Goal: Submit feedback/report problem: Submit feedback/report problem

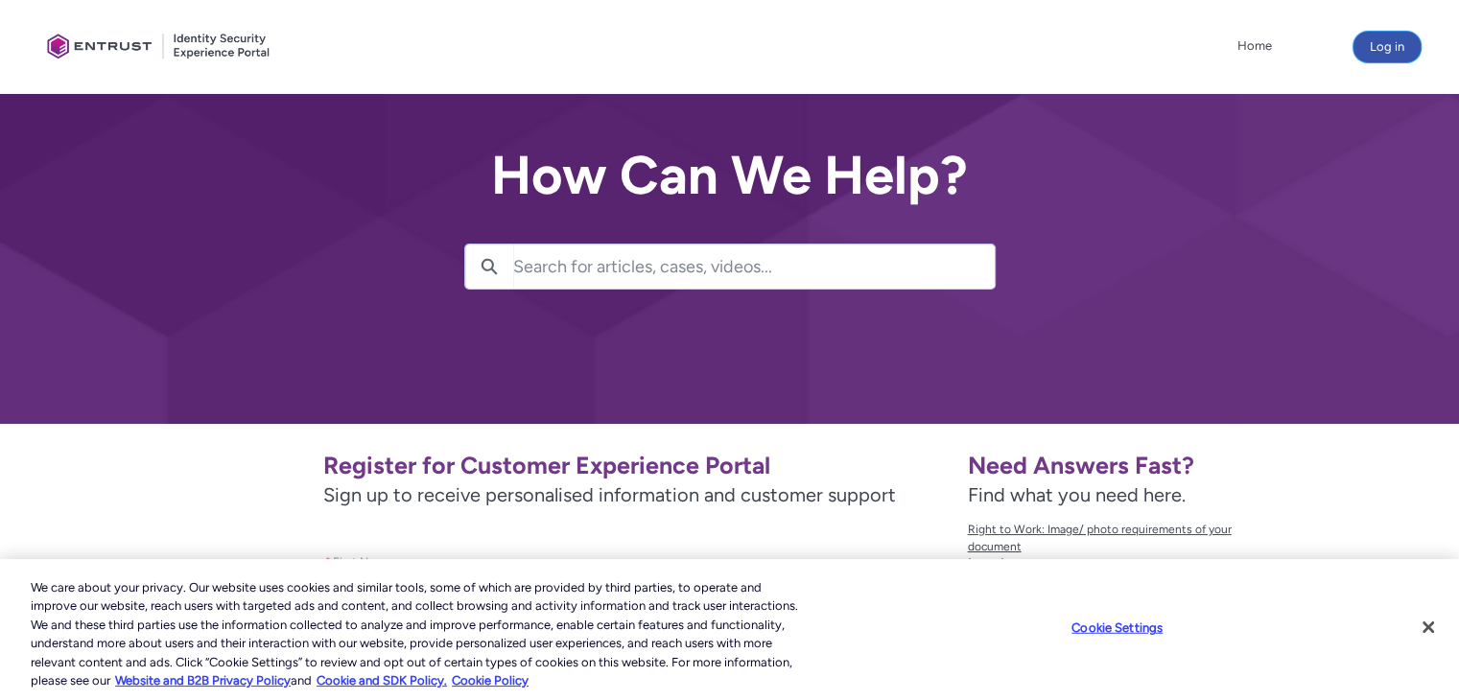
click at [1378, 44] on button "Log in" at bounding box center [1387, 47] width 67 height 31
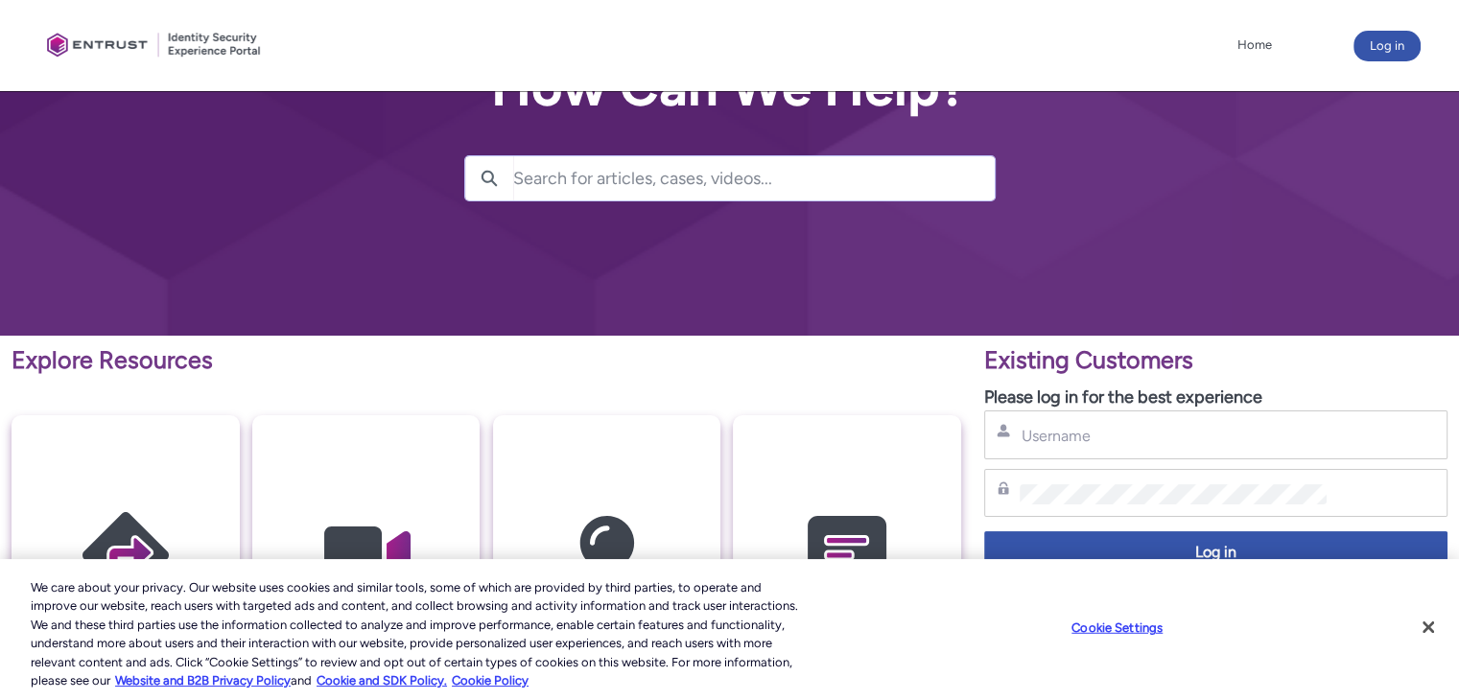
scroll to position [25, 0]
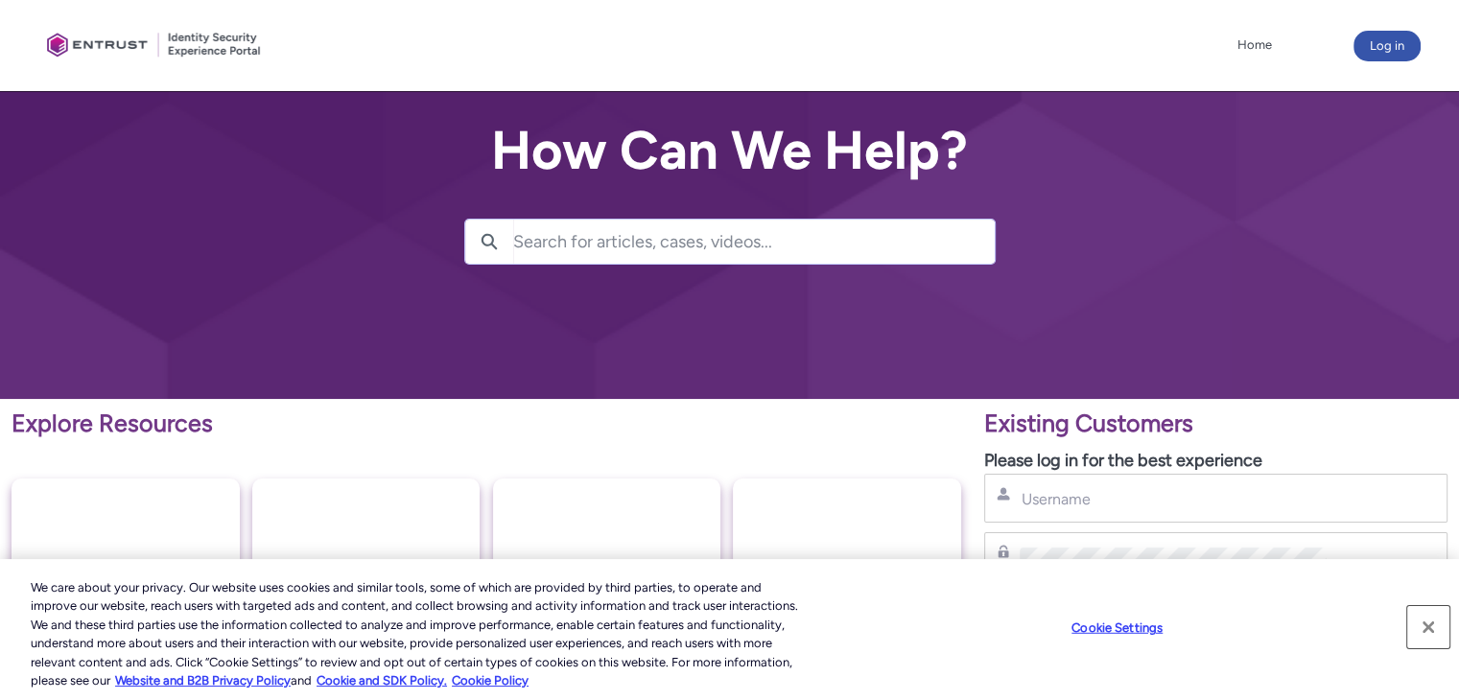
click at [1429, 634] on button "Close" at bounding box center [1429, 627] width 42 height 42
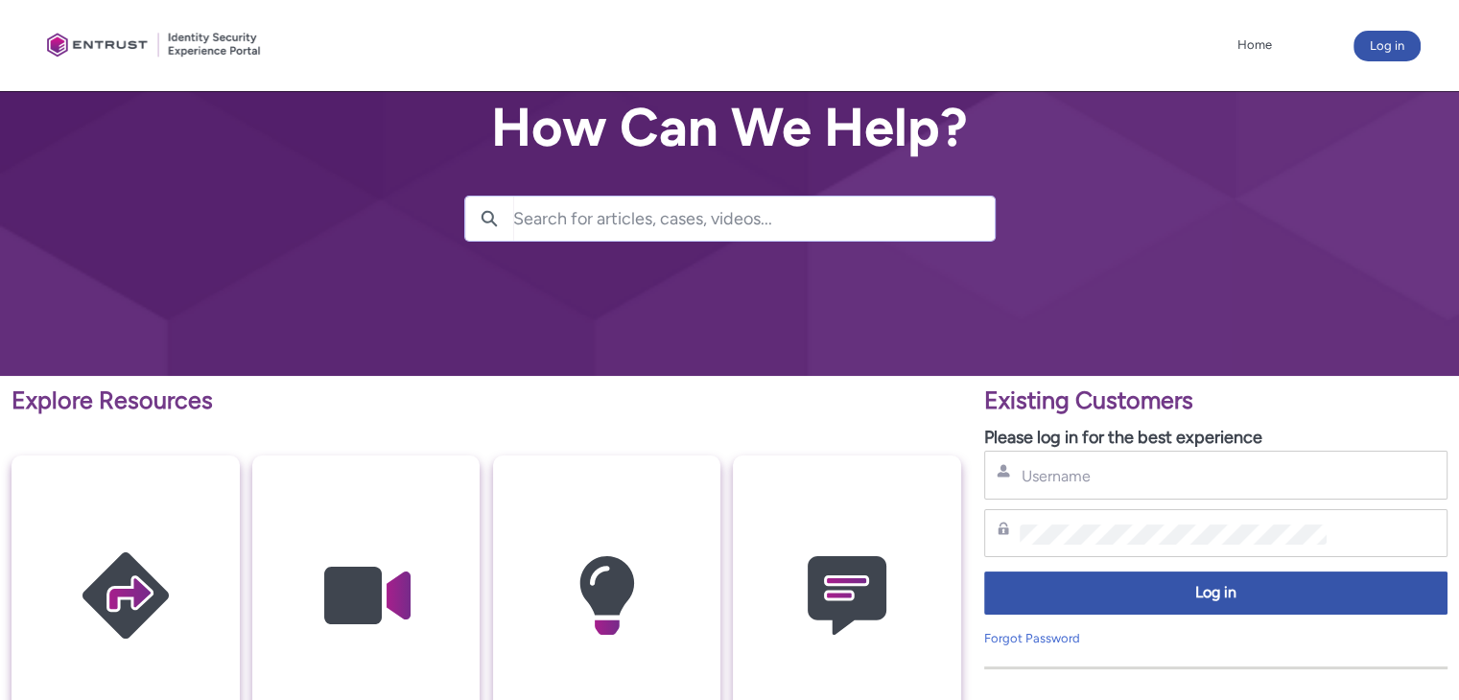
scroll to position [22, 0]
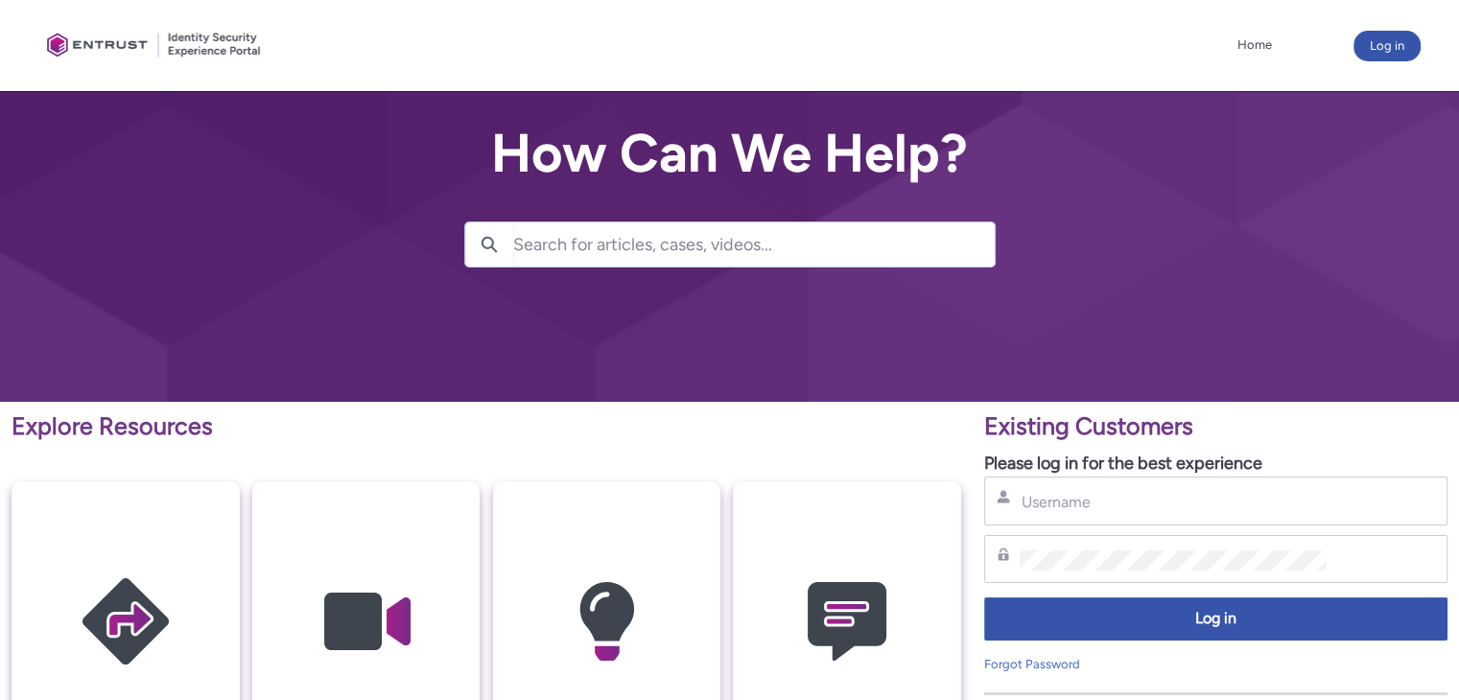
click at [112, 599] on img at bounding box center [126, 622] width 182 height 206
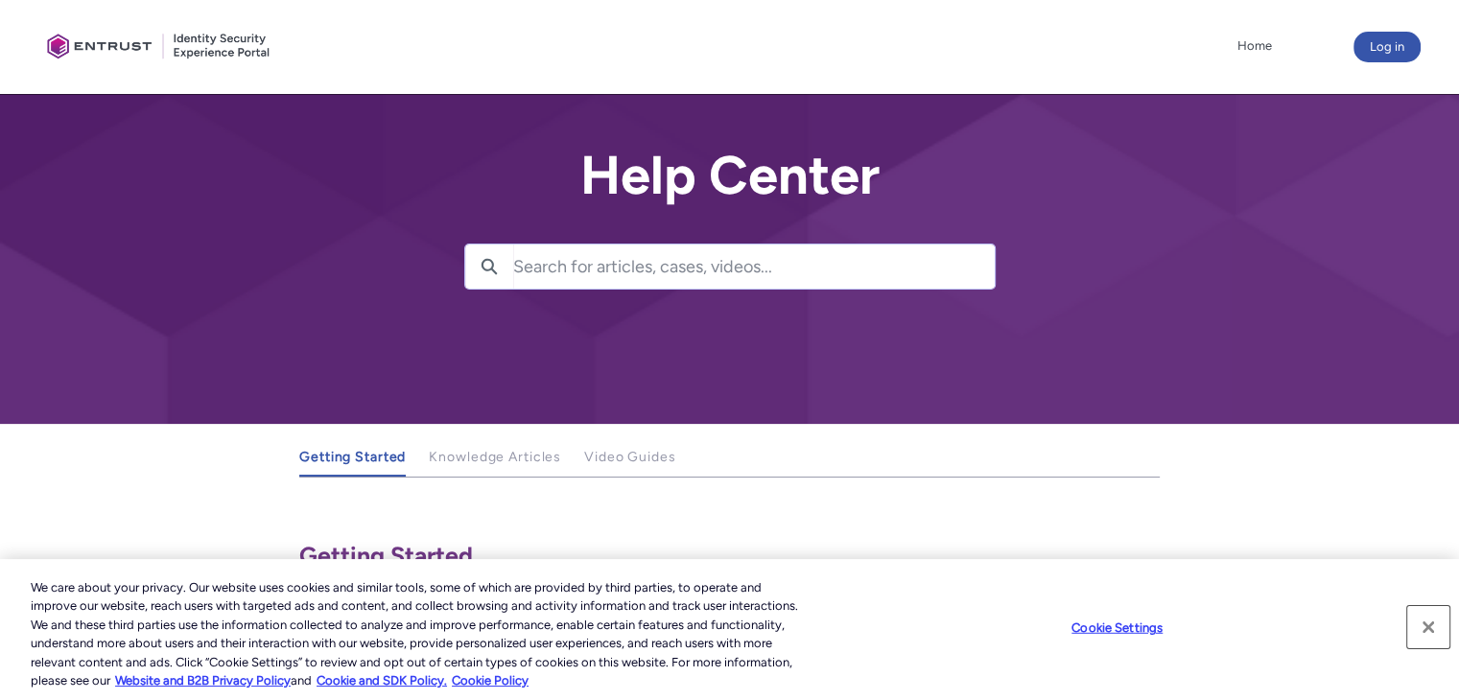
click at [1435, 629] on button "Close" at bounding box center [1429, 627] width 42 height 42
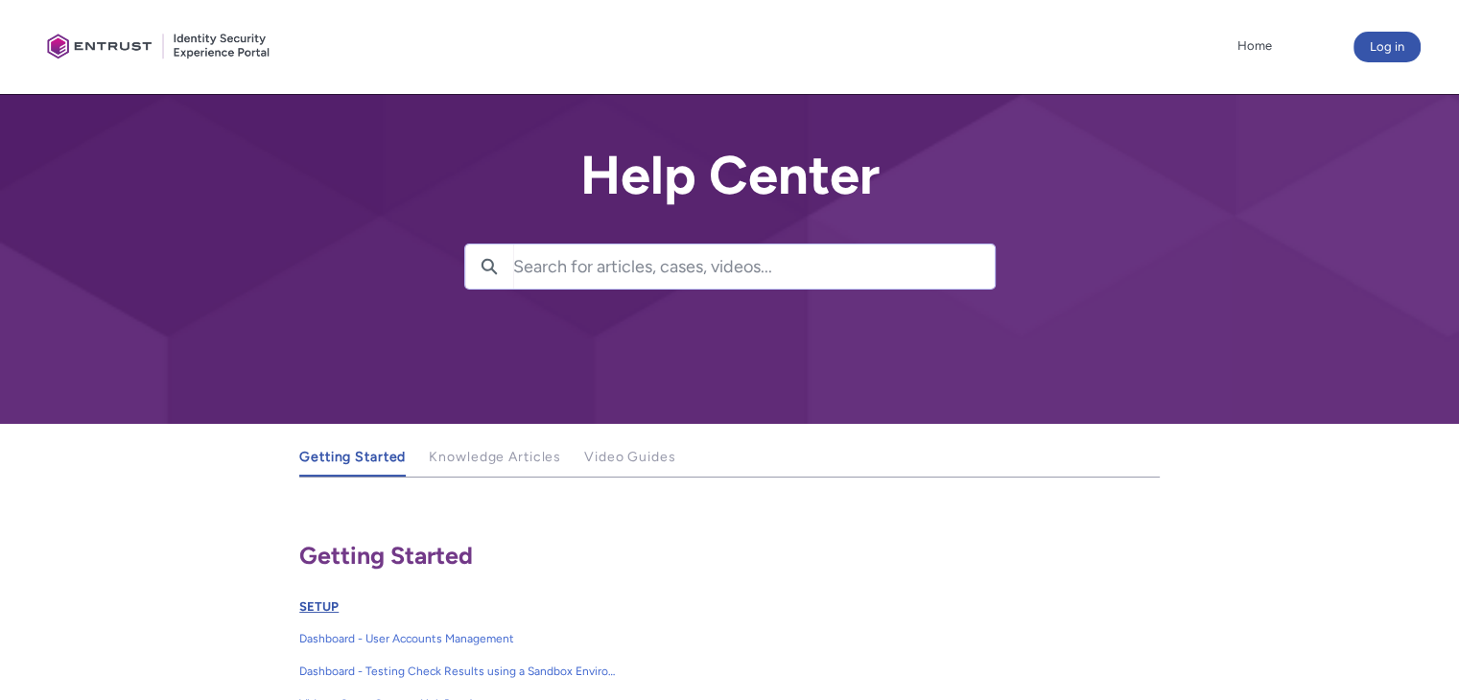
click at [308, 601] on link "SETUP" at bounding box center [318, 607] width 39 height 14
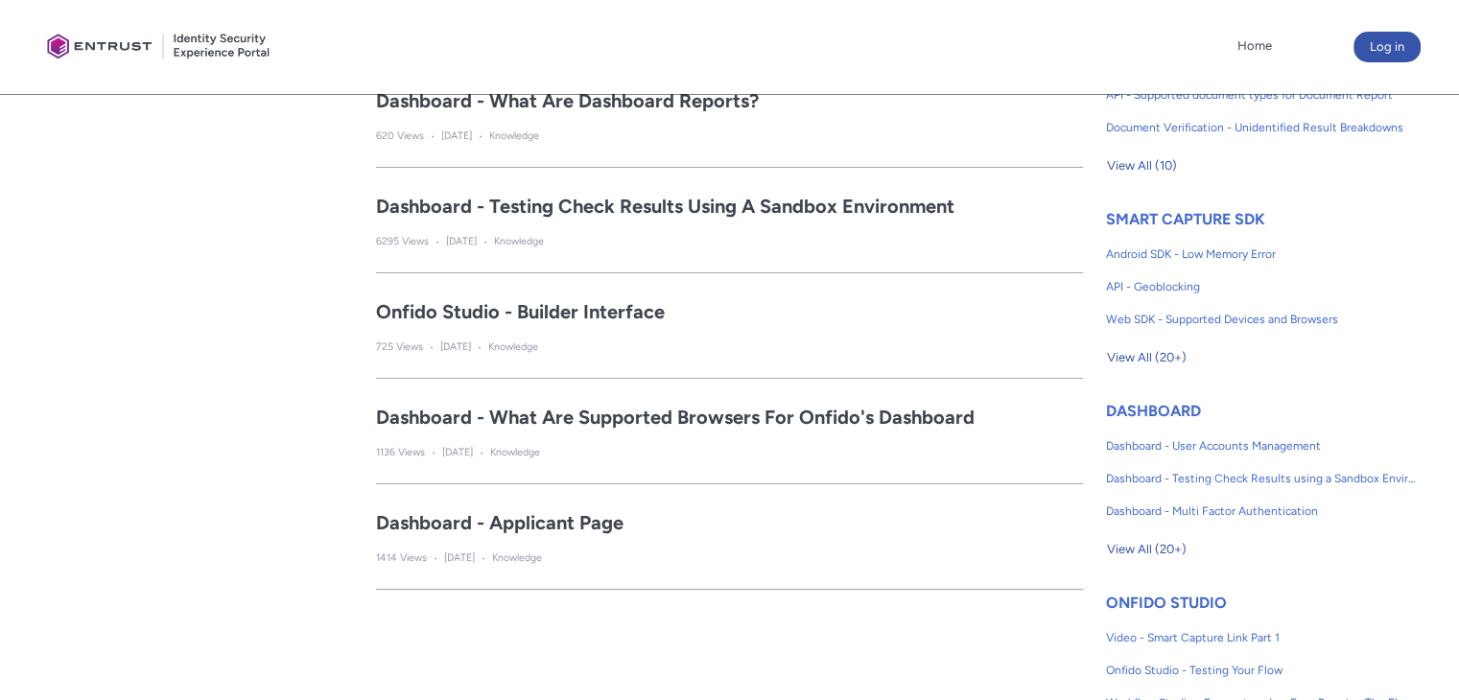
scroll to position [729, 0]
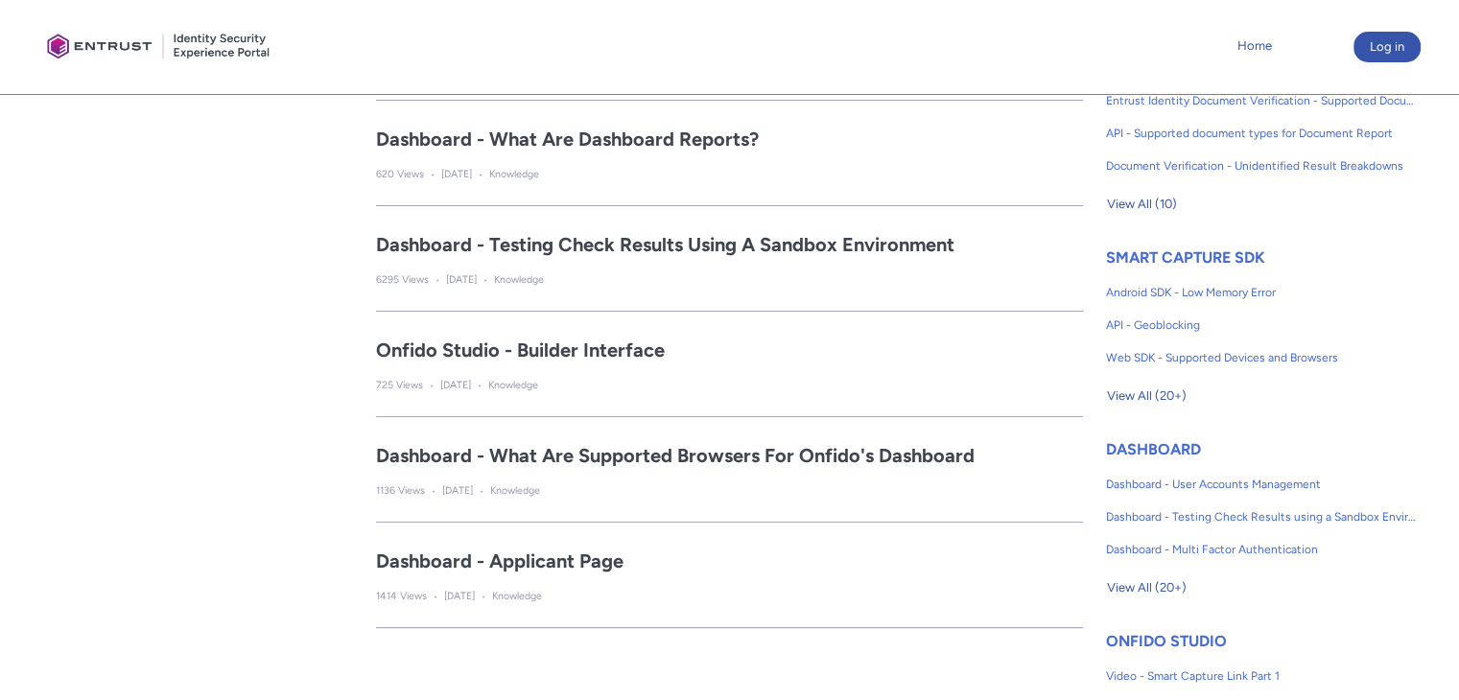
click at [1267, 49] on link "Home" at bounding box center [1255, 46] width 44 height 29
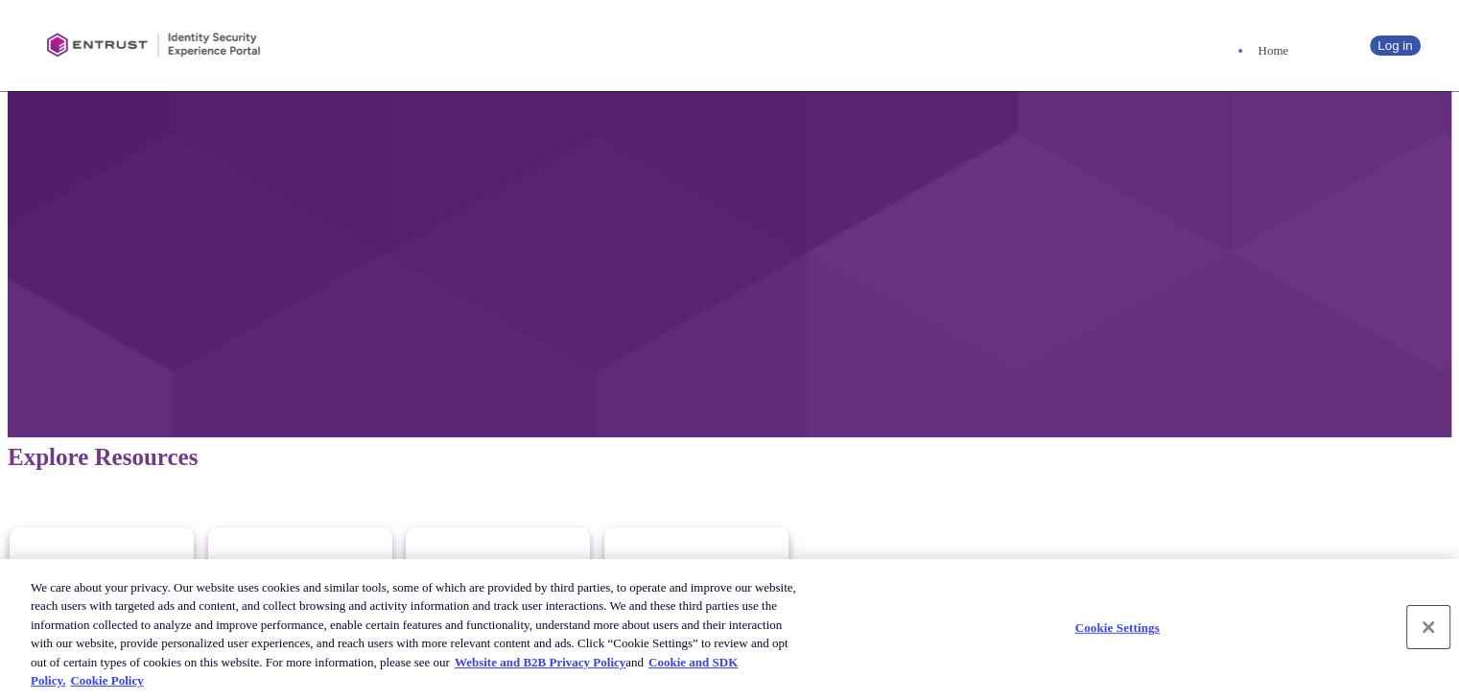
click at [1429, 627] on button "Close" at bounding box center [1429, 627] width 42 height 42
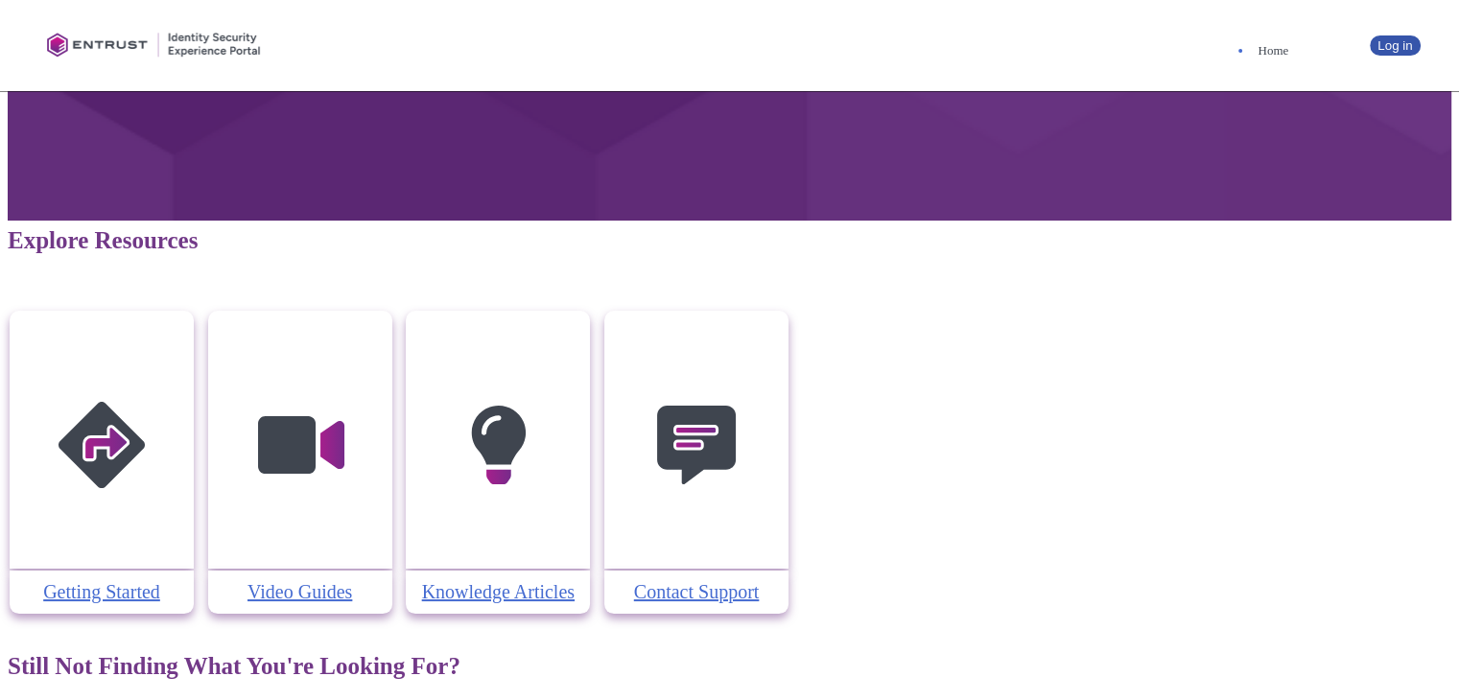
scroll to position [307, 0]
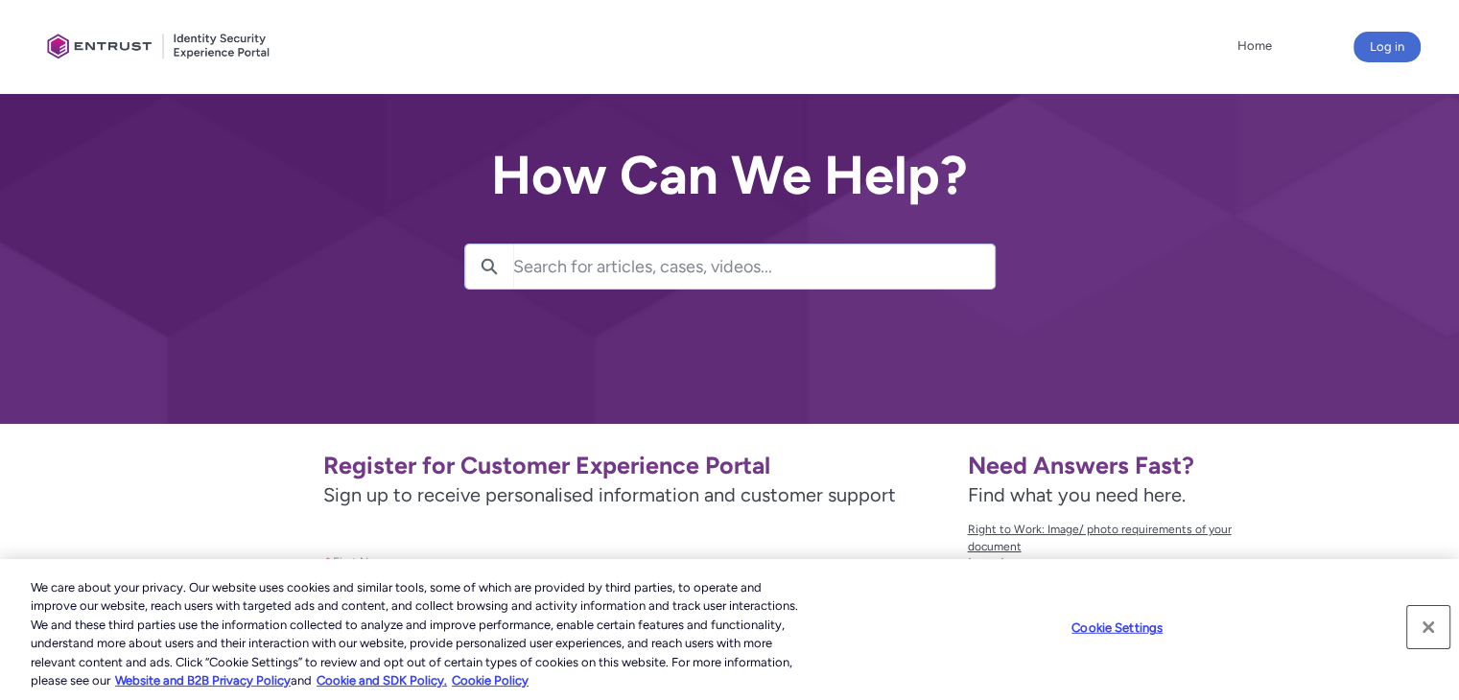
click at [1434, 630] on button "Close" at bounding box center [1429, 627] width 42 height 42
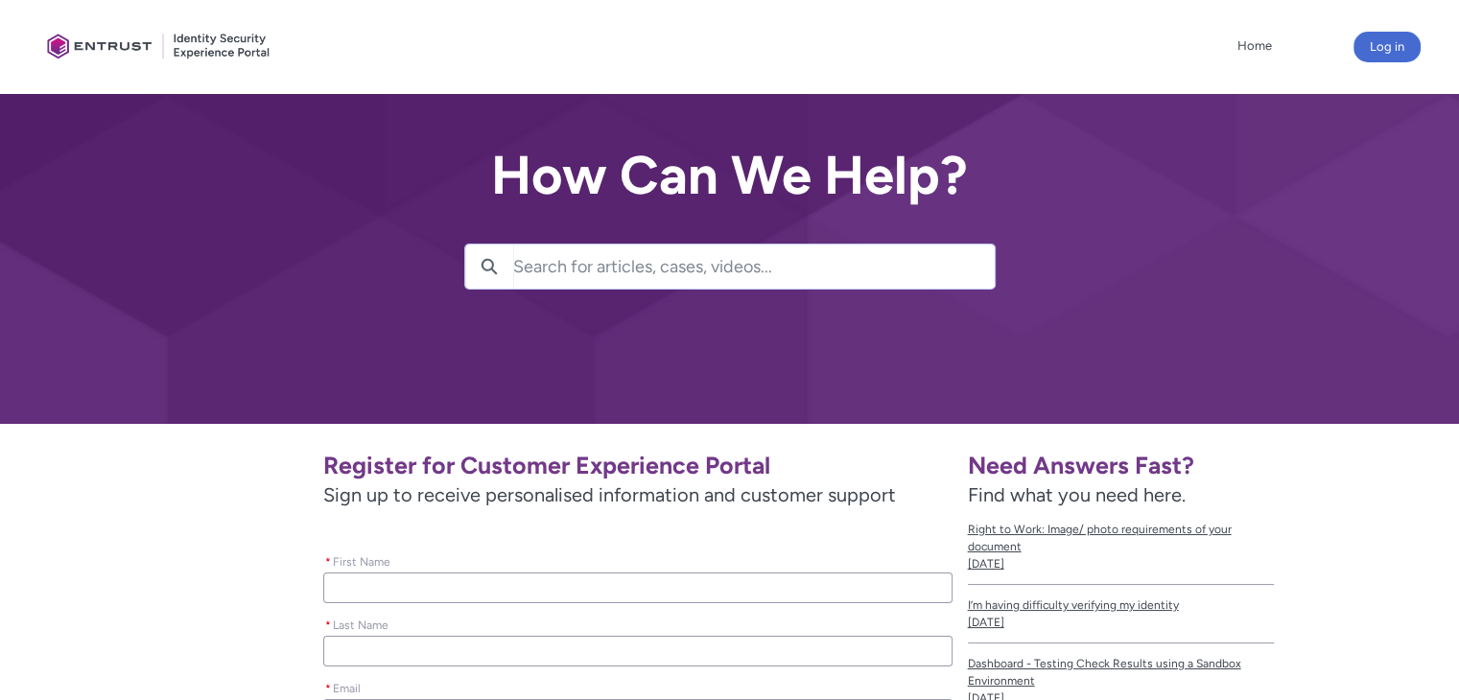
click at [503, 590] on input "* First Name" at bounding box center [637, 588] width 628 height 31
type lightning-primitive-input-simple "C"
type input "C"
type lightning-primitive-input-simple "Cy"
type input "Cy"
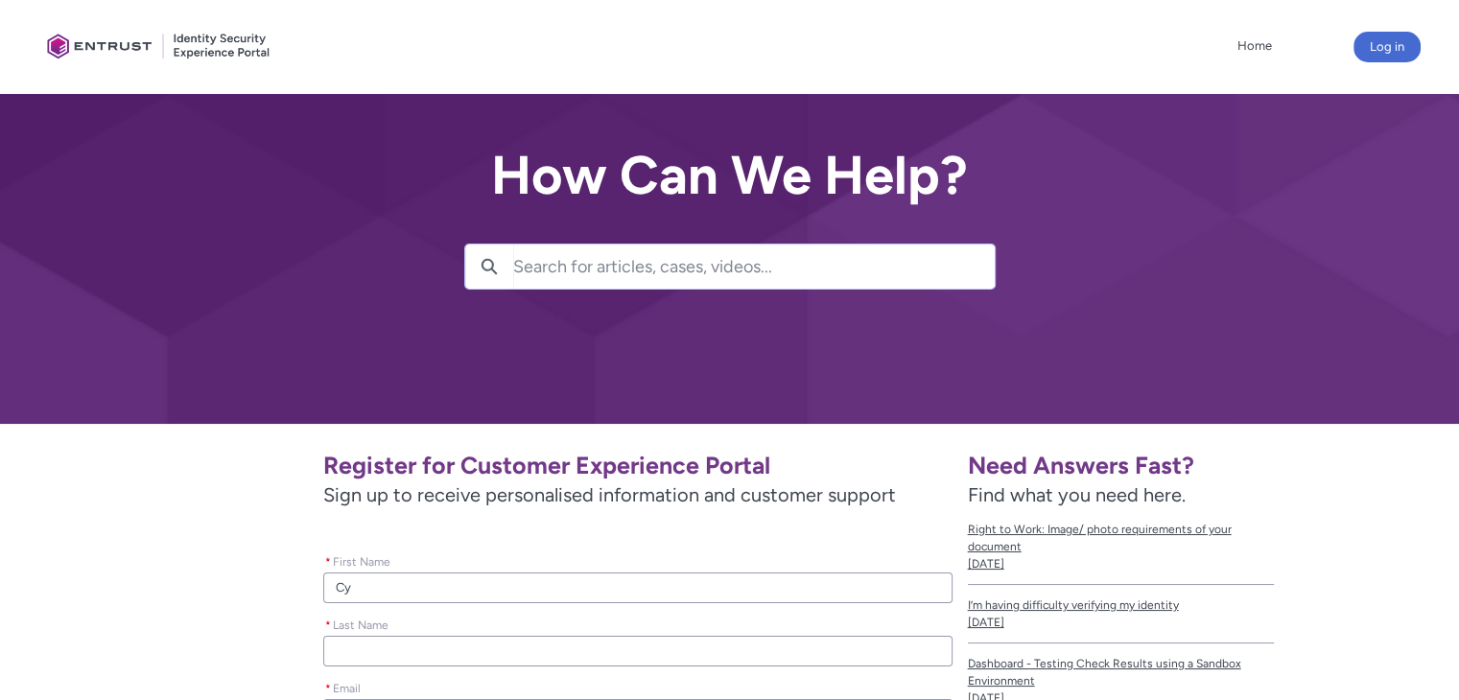
type lightning-primitive-input-simple "Cyn"
type input "Cyn"
type lightning-primitive-input-simple "Cynt"
type input "Cynt"
type lightning-primitive-input-simple "Cynth"
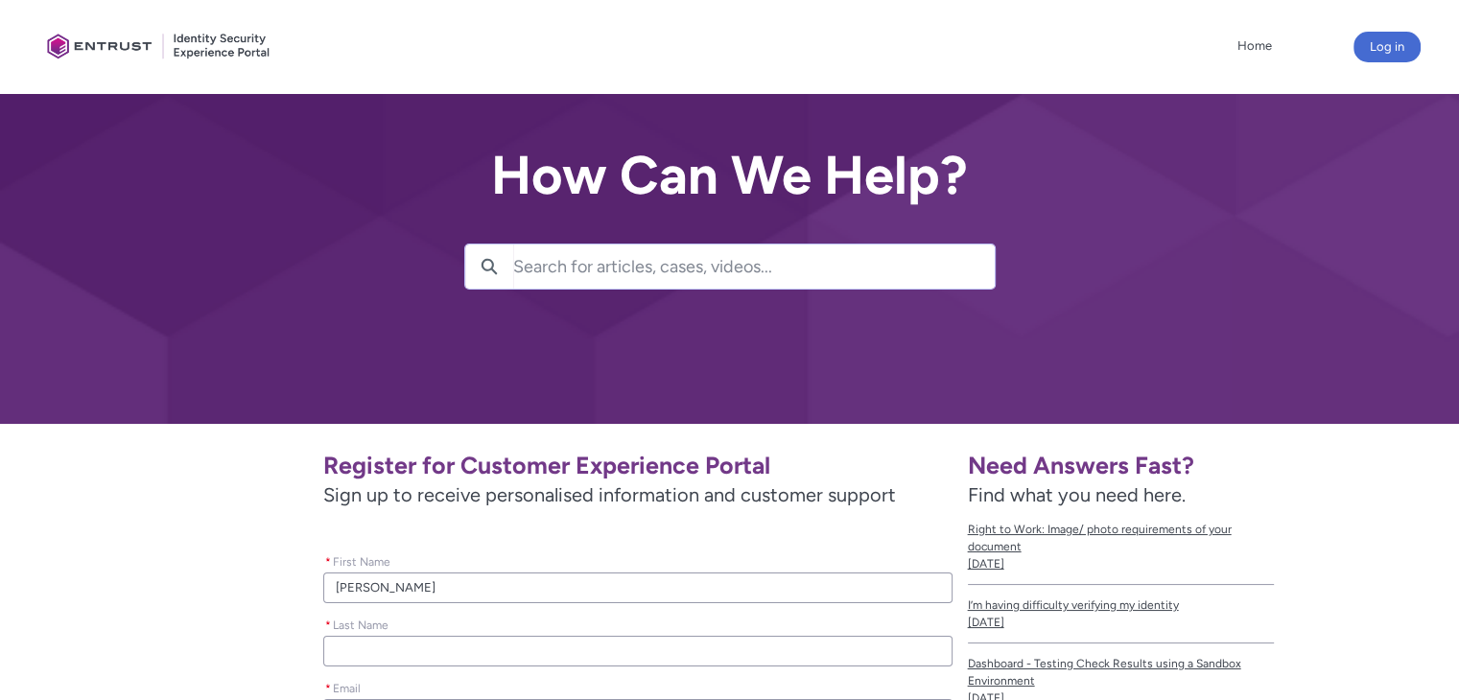
type input "Cynth"
type lightning-primitive-input-simple "Cynthi"
type input "Cynthi"
type lightning-primitive-input-simple "Cynthia"
type input "Cynthia"
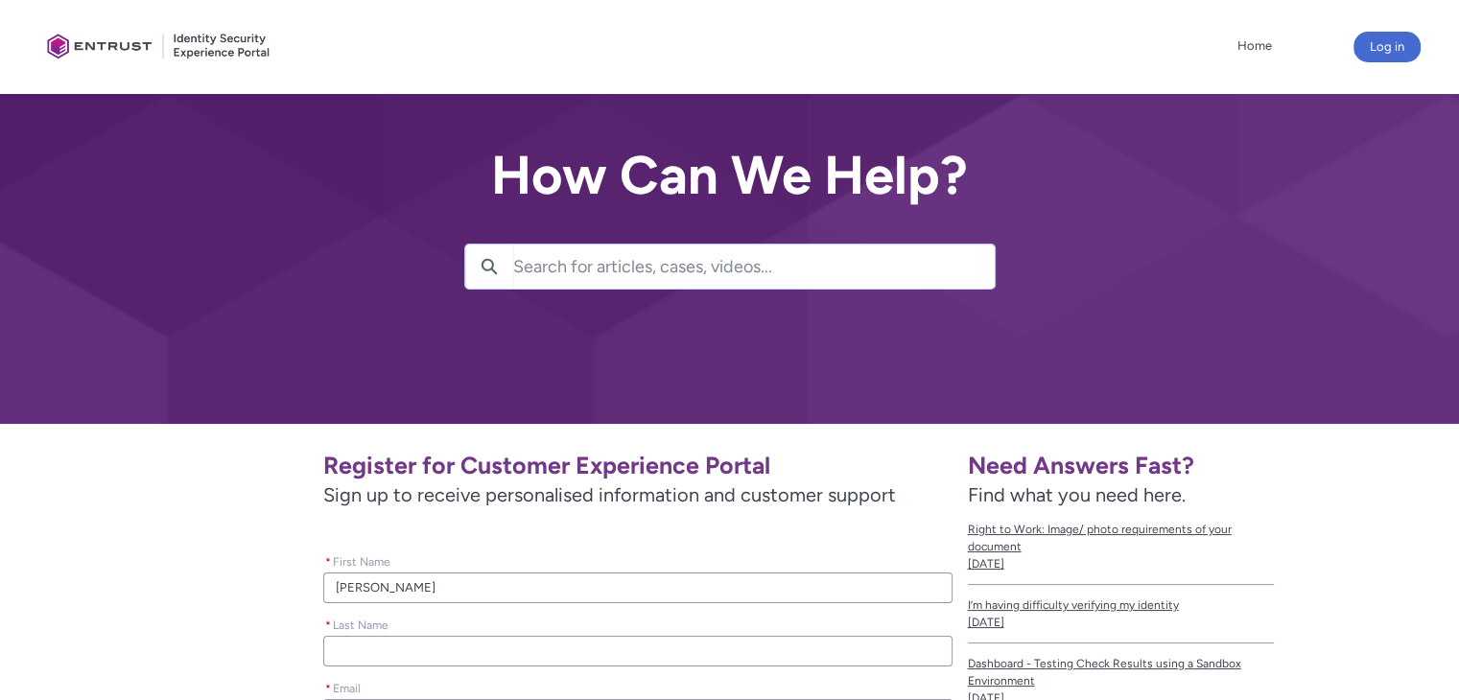
click at [480, 656] on input "* Last Name" at bounding box center [637, 651] width 628 height 31
type lightning-primitive-input-simple "H"
type input "H"
type lightning-primitive-input-simple "Ha"
type input "Ha"
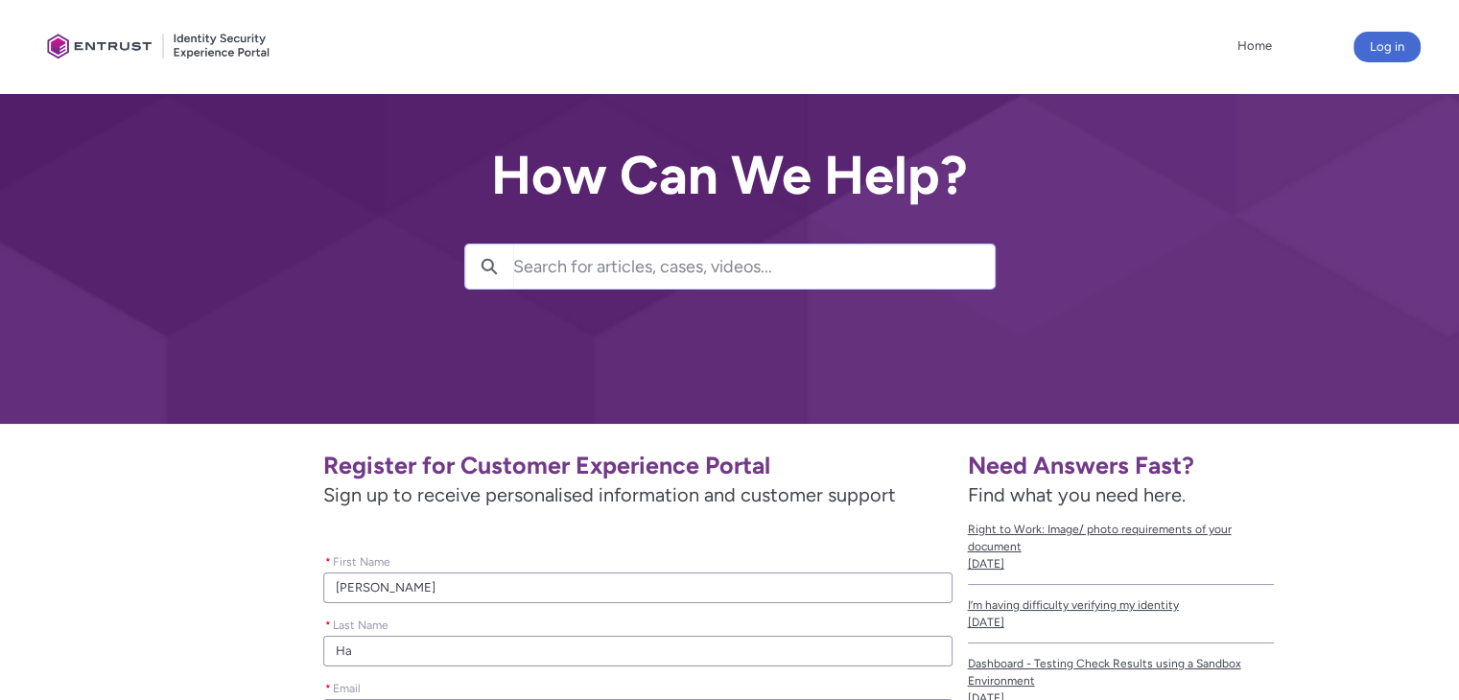
type lightning-primitive-input-simple "Hal"
type input "Hal"
type lightning-primitive-input-simple "Hall"
type input "Hall"
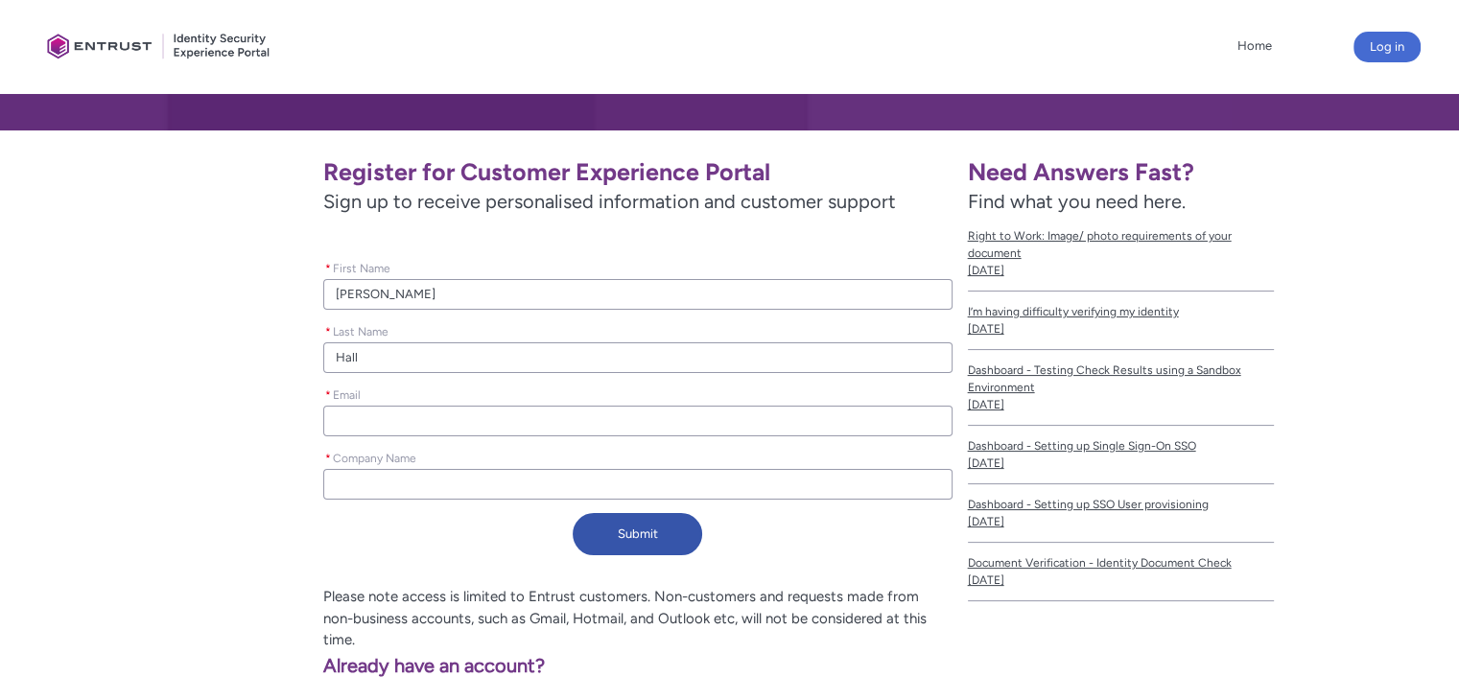
scroll to position [370, 0]
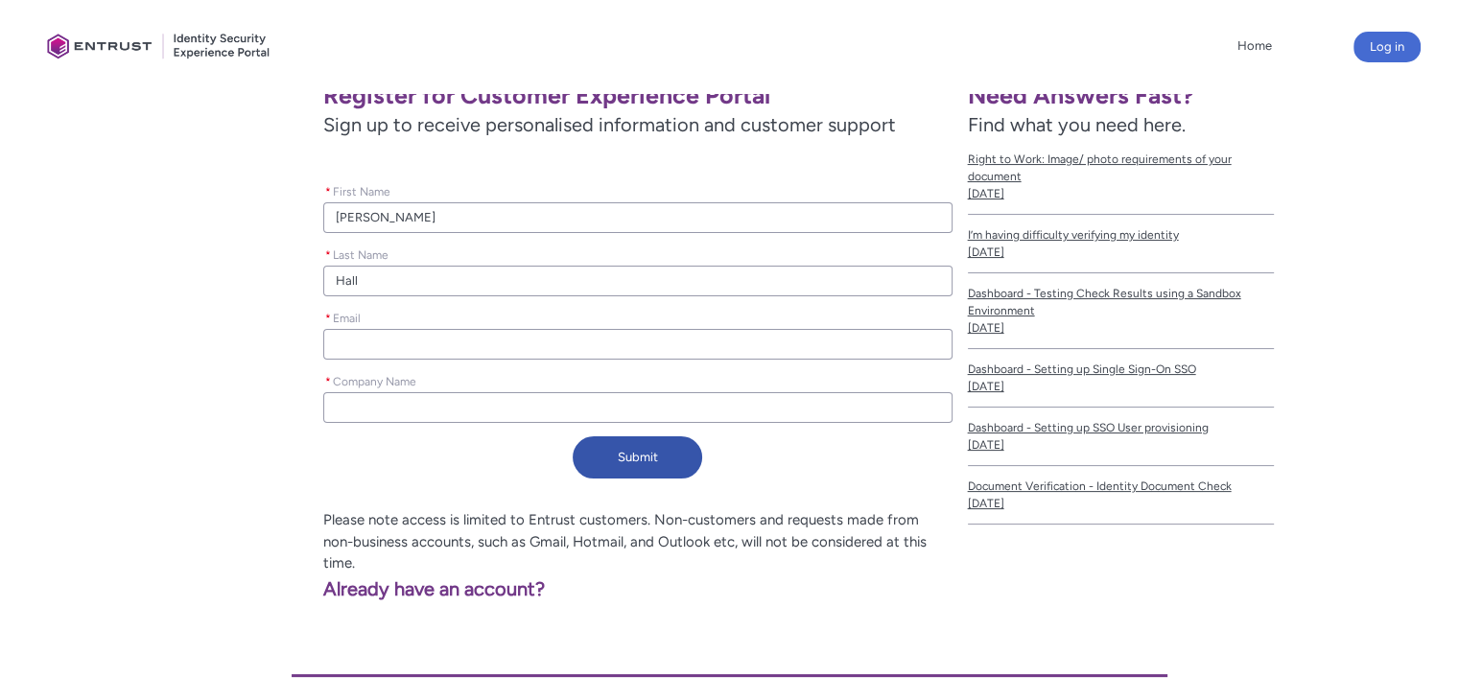
click at [505, 344] on input "* Email" at bounding box center [637, 344] width 628 height 31
type lightning-primitive-input-simple "c"
type input "c"
type lightning-primitive-input-simple "ch"
type input "ch"
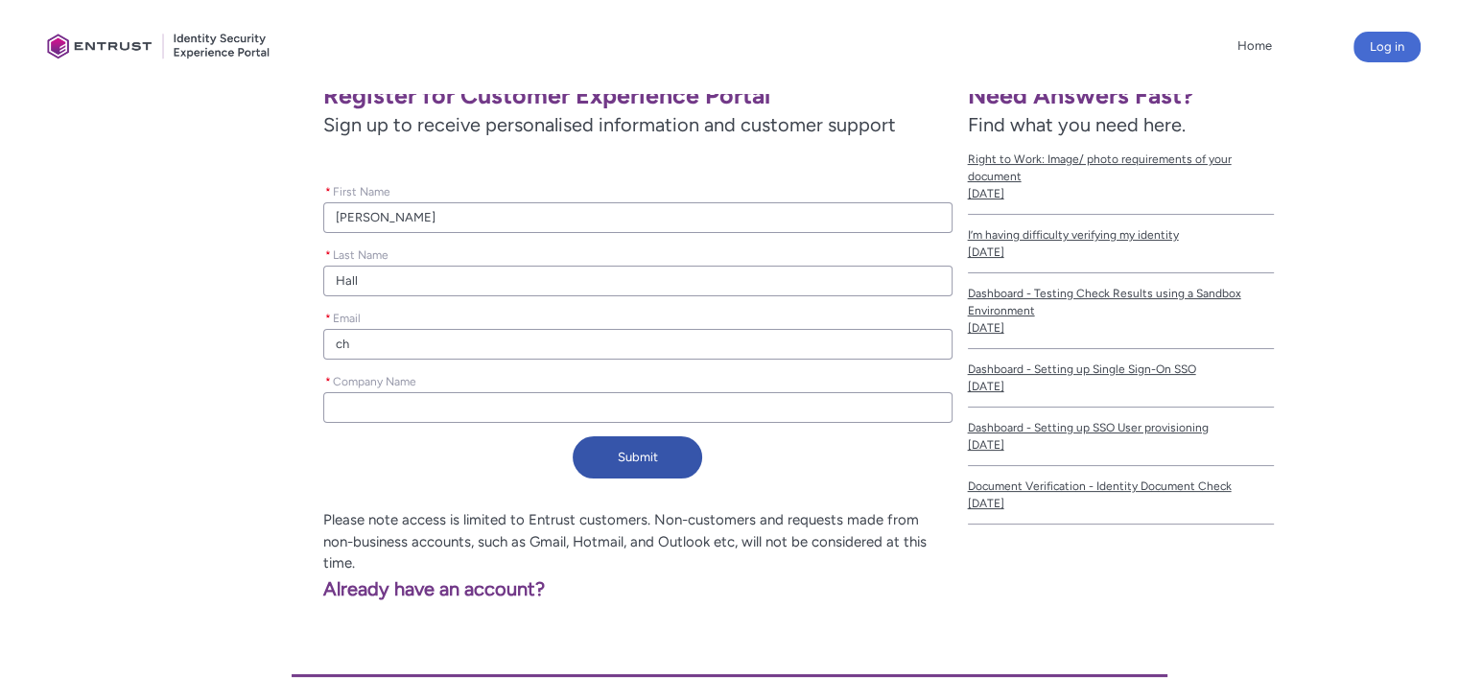
type lightning-primitive-input-simple "cha"
type input "cha"
type lightning-primitive-input-simple "chal"
type input "chal"
type lightning-primitive-input-simple "chall"
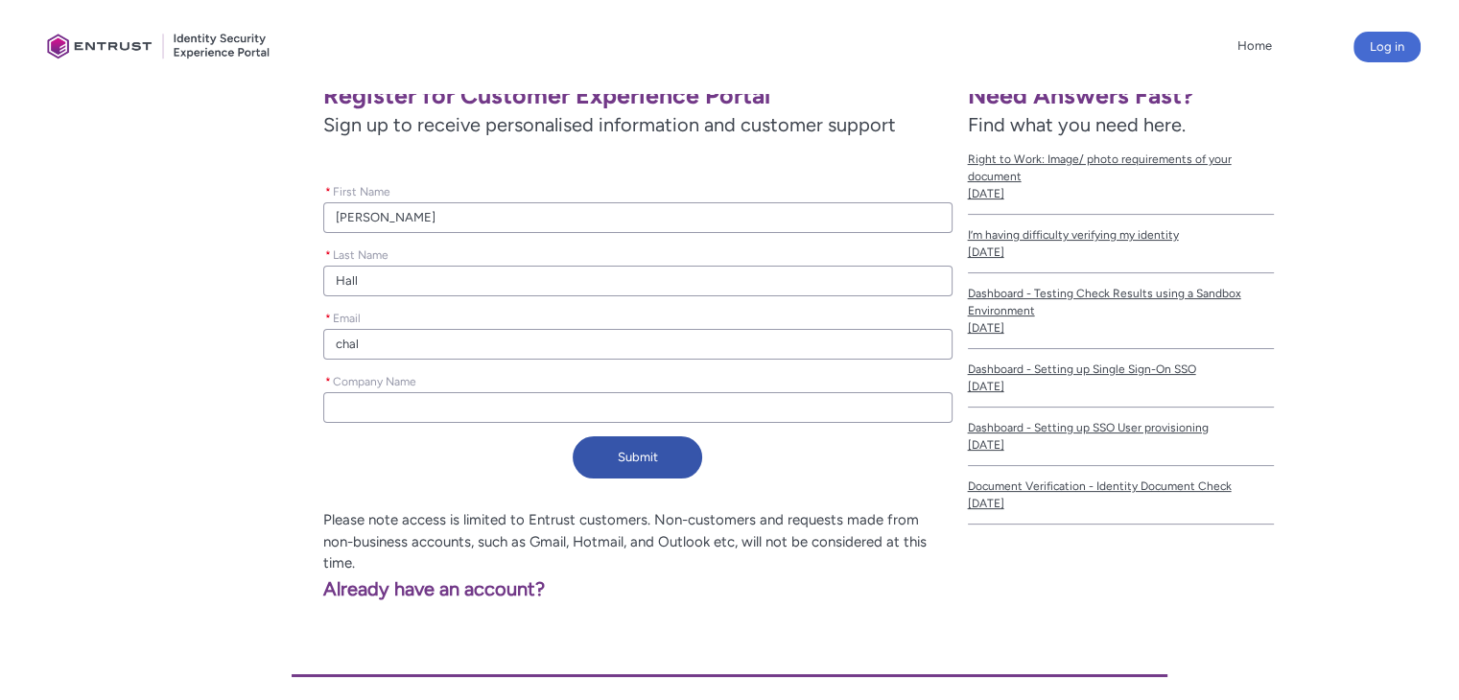
type input "chall"
type lightning-primitive-input-simple "chall@"
type input "chall@"
type lightning-primitive-input-simple "chall@p"
type input "chall@p"
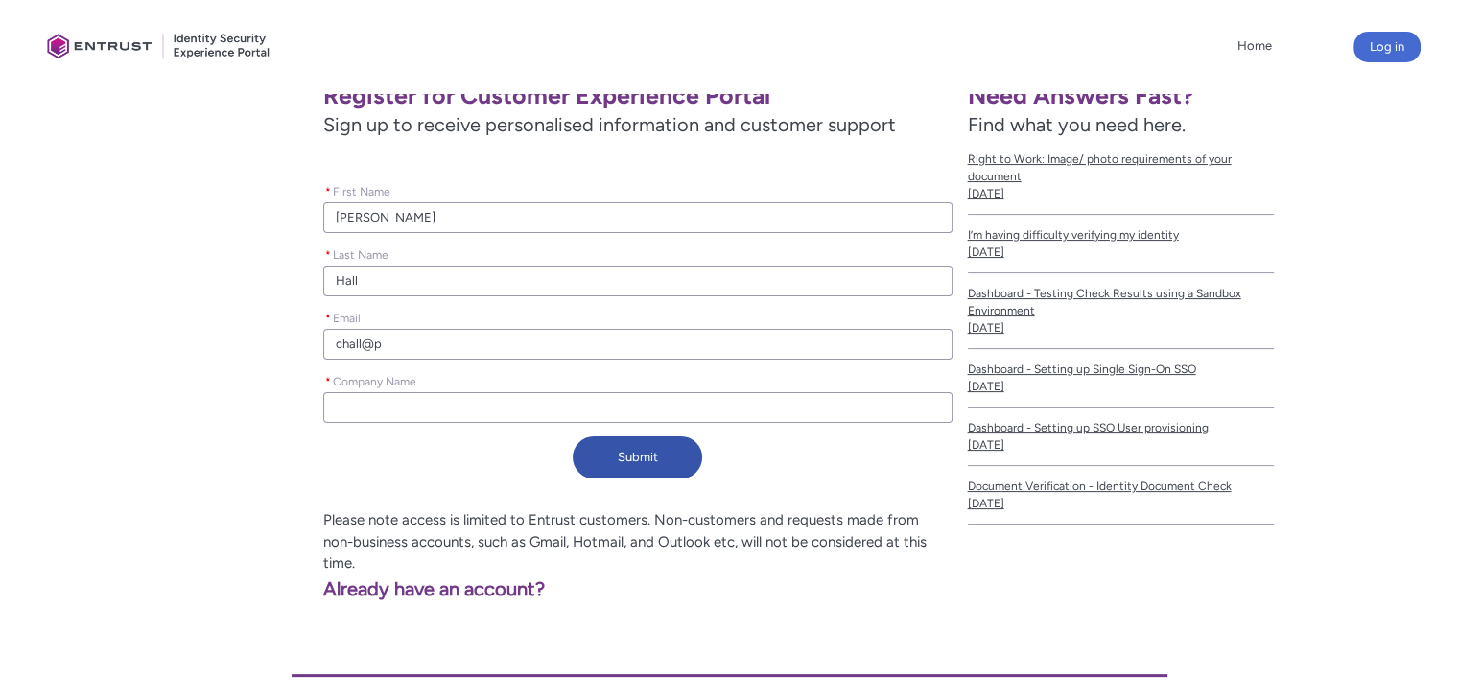
type lightning-primitive-input-simple "chall@pe"
type input "chall@pe"
type lightning-primitive-input-simple "chall@pea"
type input "chall@pea"
type lightning-primitive-input-simple "chall@peak"
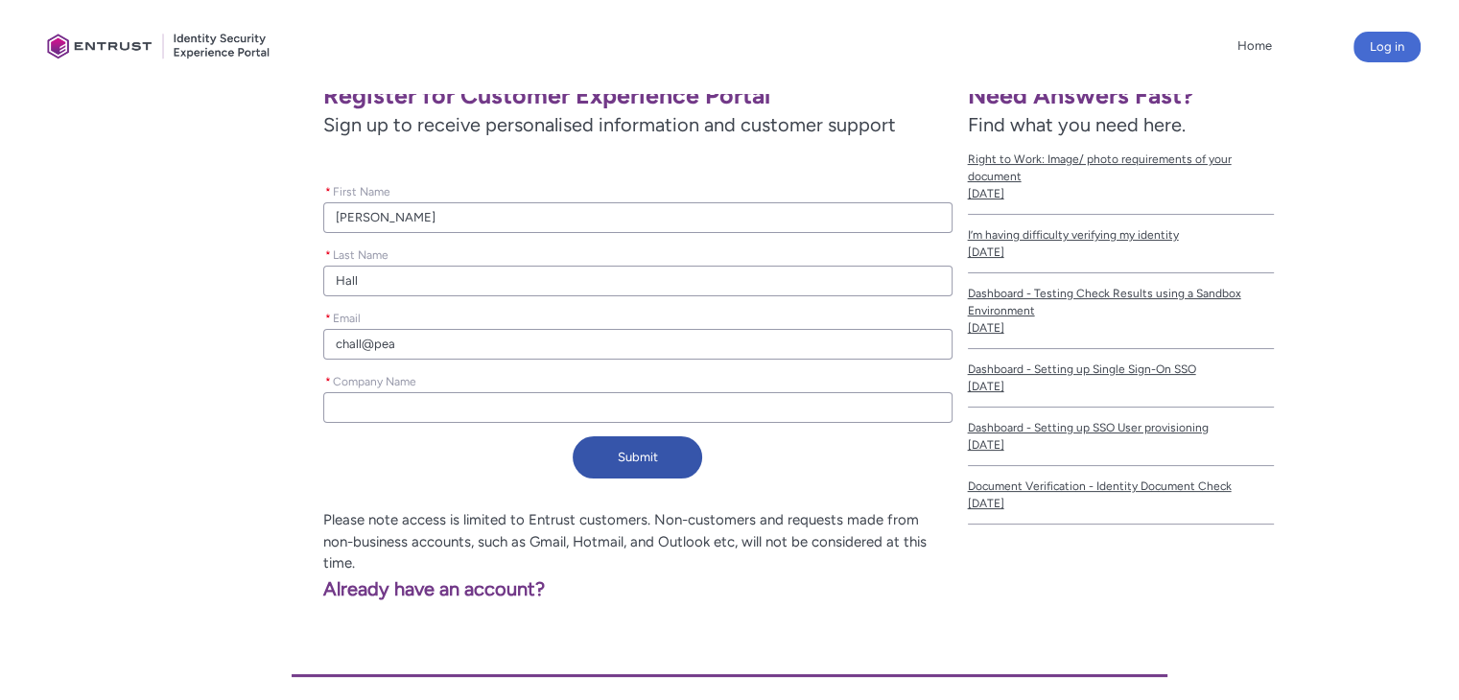
type input "chall@peak"
type lightning-primitive-input-simple "chall@peakr"
type input "chall@peakr"
type lightning-primitive-input-simple "chall@peakre"
type input "chall@peakre"
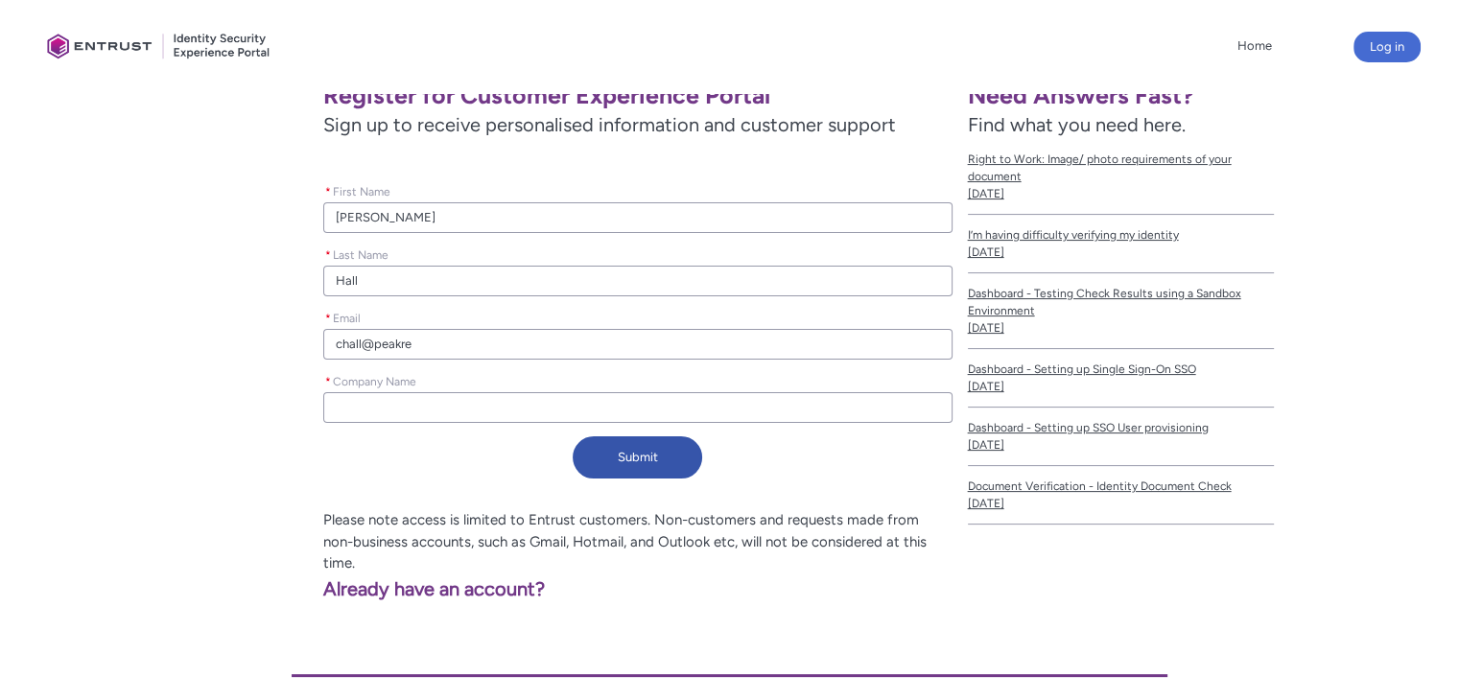
type lightning-primitive-input-simple "chall@peakres"
type input "chall@peakres"
type lightning-primitive-input-simple "chall@peakreso"
type input "chall@peakreso"
type lightning-primitive-input-simple "chall@peakresou"
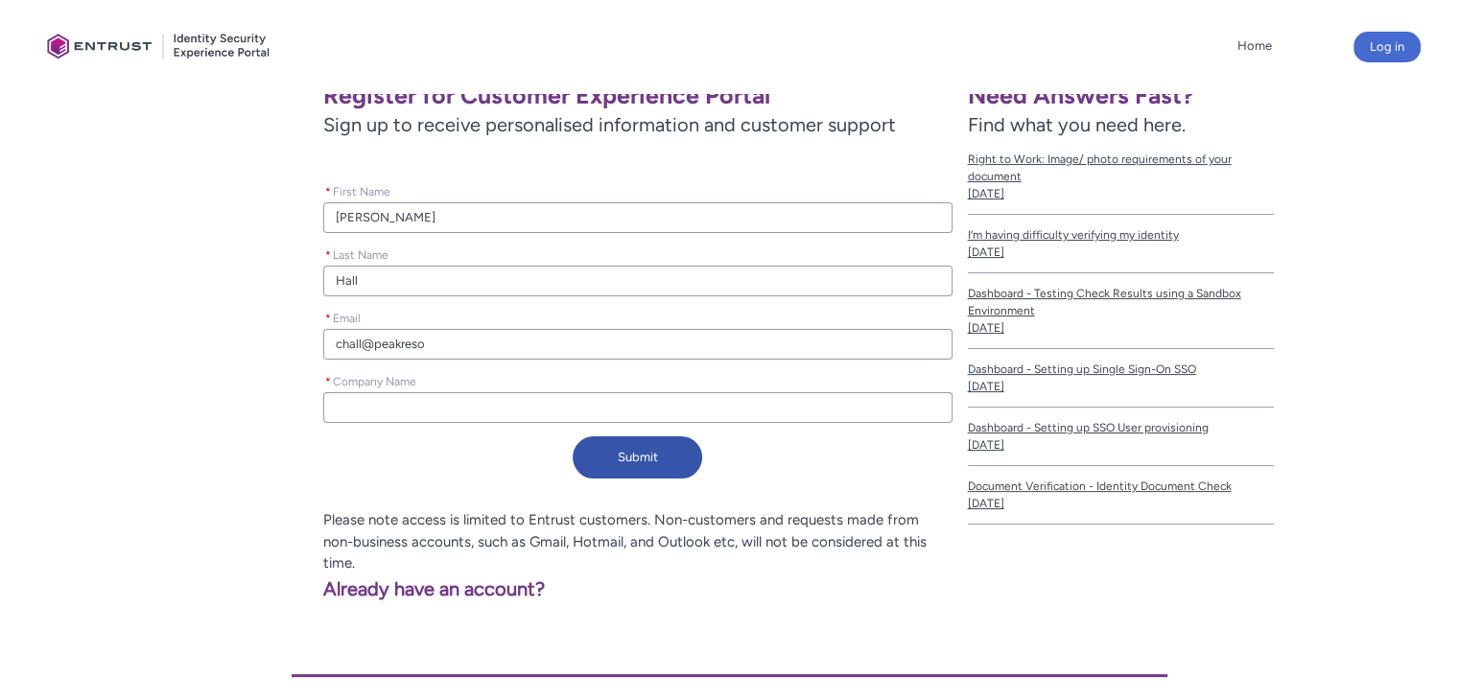
type input "chall@peakresou"
type lightning-primitive-input-simple "chall@peakresour"
type input "chall@peakresour"
type lightning-primitive-input-simple "chall@peakresourc"
type input "chall@peakresourc"
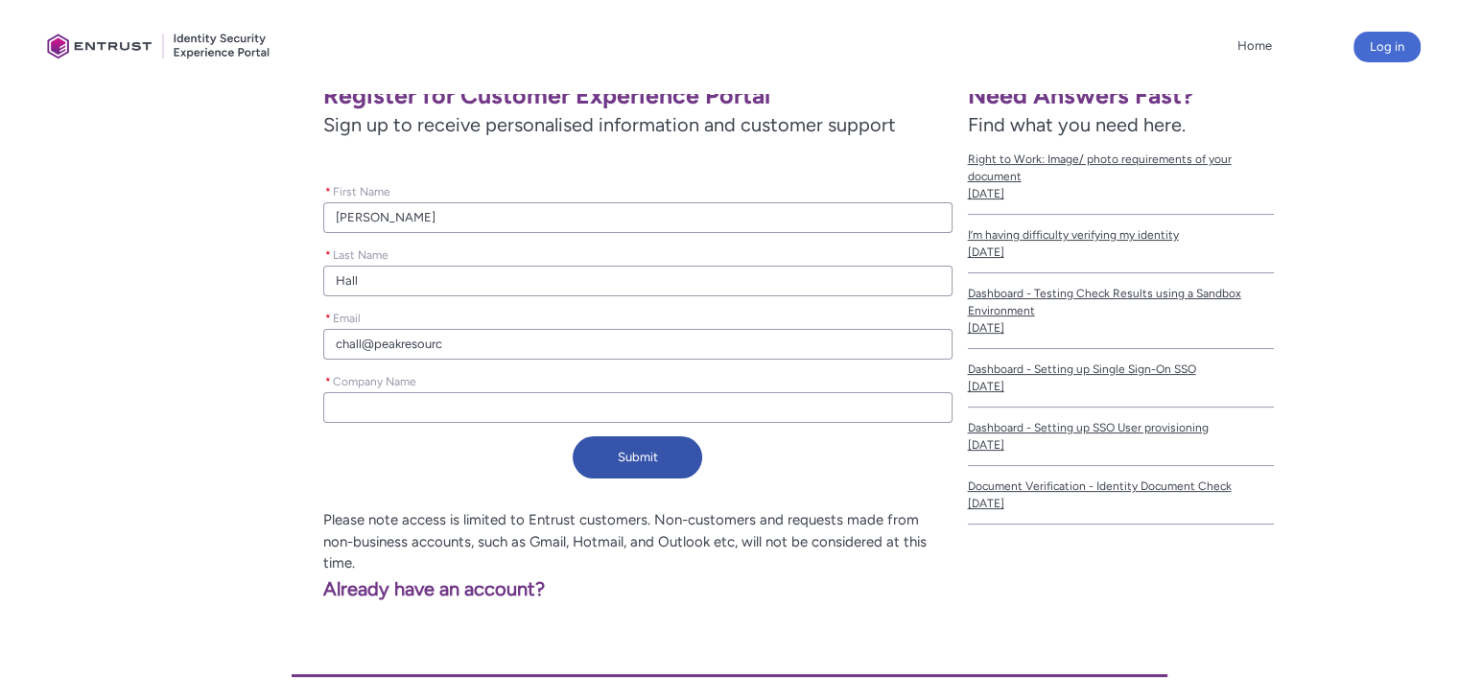
type lightning-primitive-input-simple "chall@peakresource"
type input "chall@peakresource"
type lightning-primitive-input-simple "chall@peakresources"
type input "chall@peakresources"
type lightning-primitive-input-simple "chall@peakresourcesi"
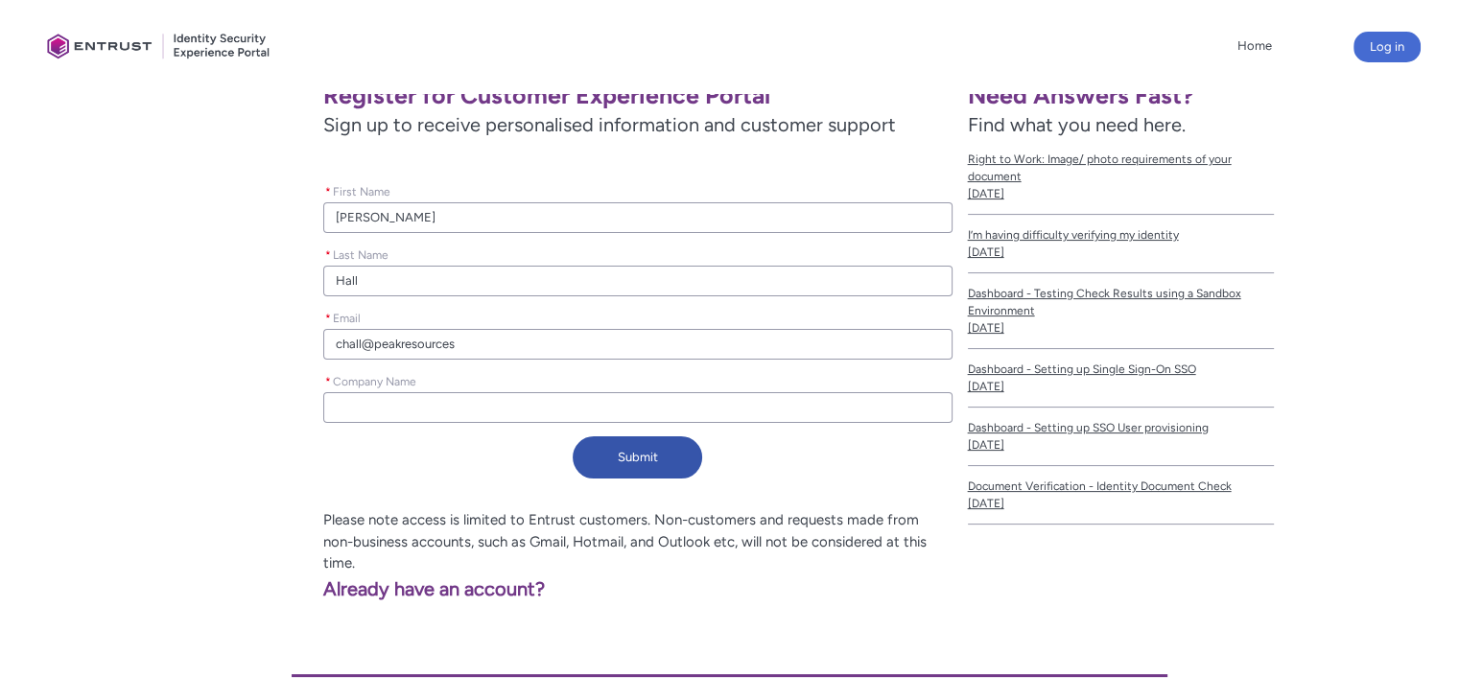
type input "chall@peakresourcesi"
type lightning-primitive-input-simple "chall@peakresourcesin"
type input "chall@peakresourcesin"
type lightning-primitive-input-simple "chall@peakresourcesinc"
type input "chall@peakresourcesinc"
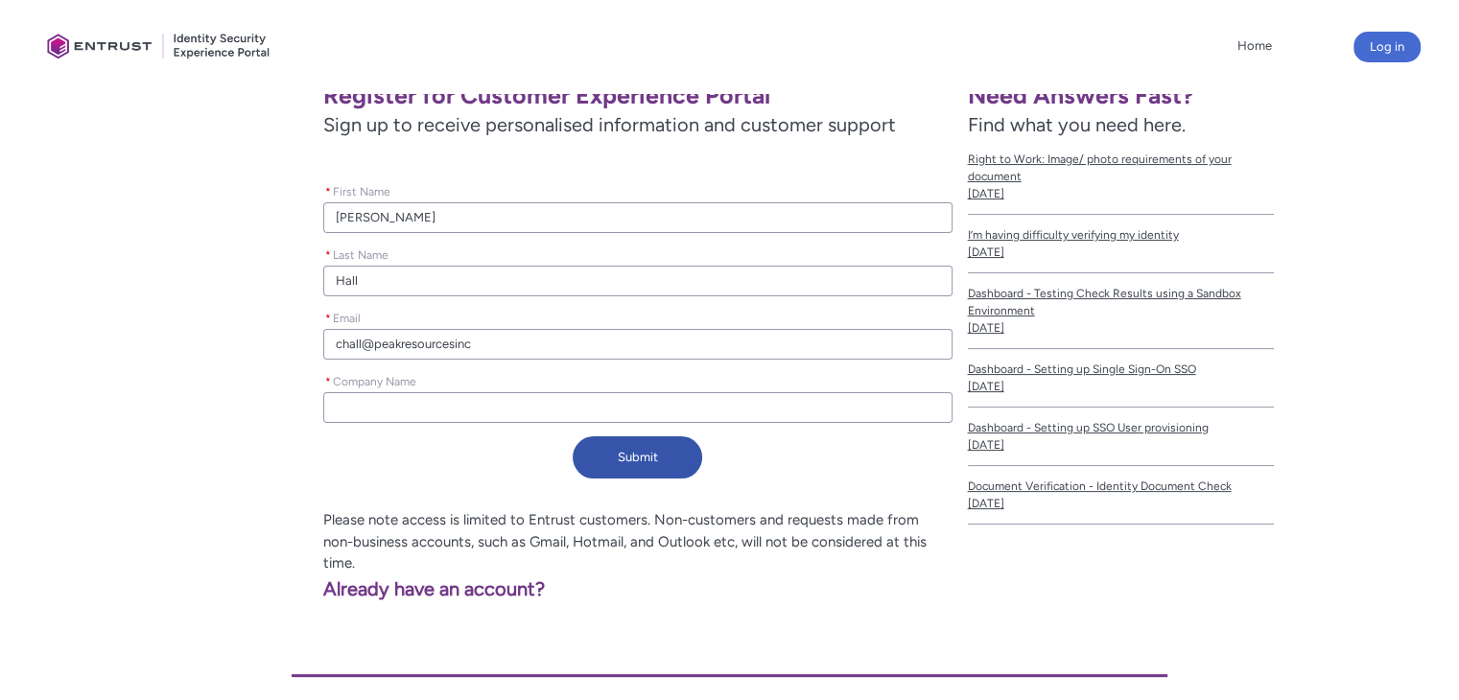
type lightning-primitive-input-simple "chall@peakresourcesinc."
type input "chall@peakresourcesinc."
type lightning-primitive-input-simple "chall@peakresourcesinc.c"
type input "chall@peakresourcesinc.c"
type lightning-primitive-input-simple "chall@peakresourcesinc.co"
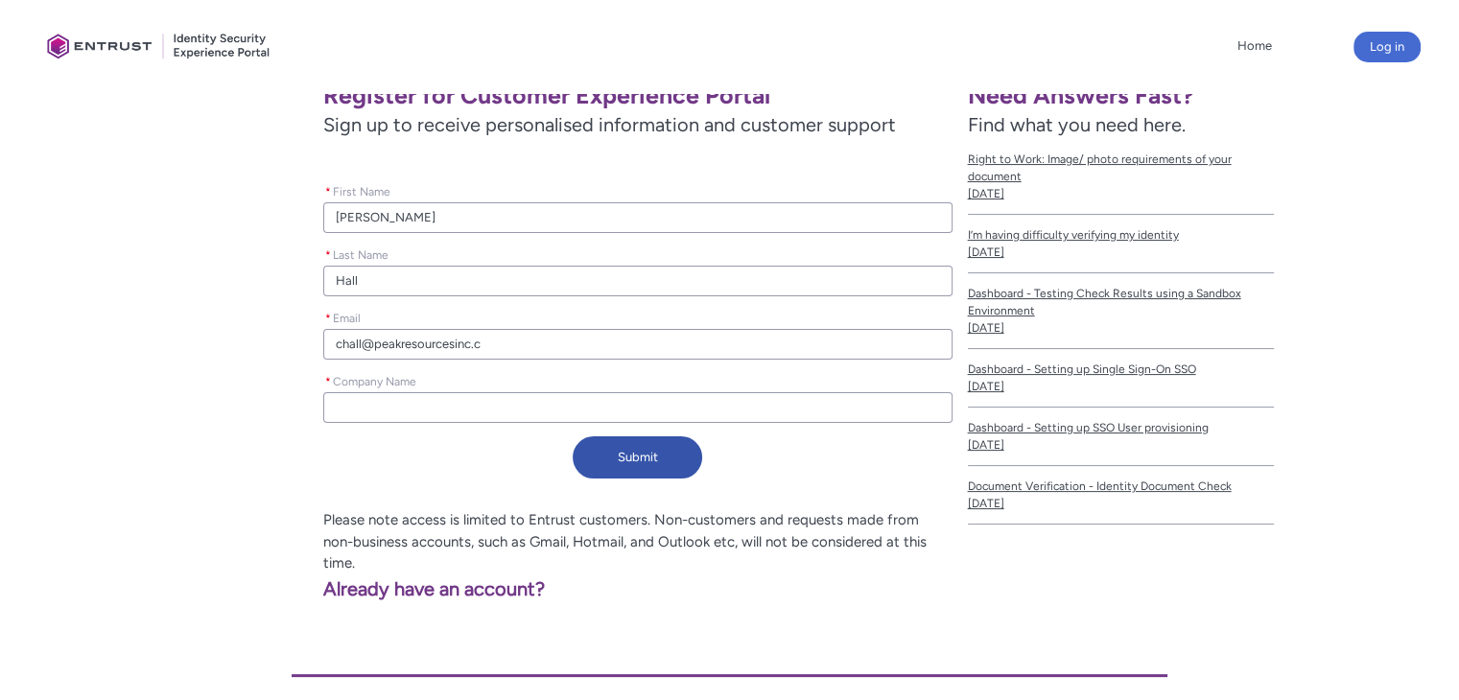
type input "chall@peakresourcesinc.co"
type lightning-primitive-input-simple "chall@peakresourcesinc.com"
type input "chall@peakresourcesinc.com"
click at [445, 424] on div "* Company Name" at bounding box center [637, 397] width 628 height 63
click at [445, 408] on input "* Company Name" at bounding box center [637, 407] width 628 height 31
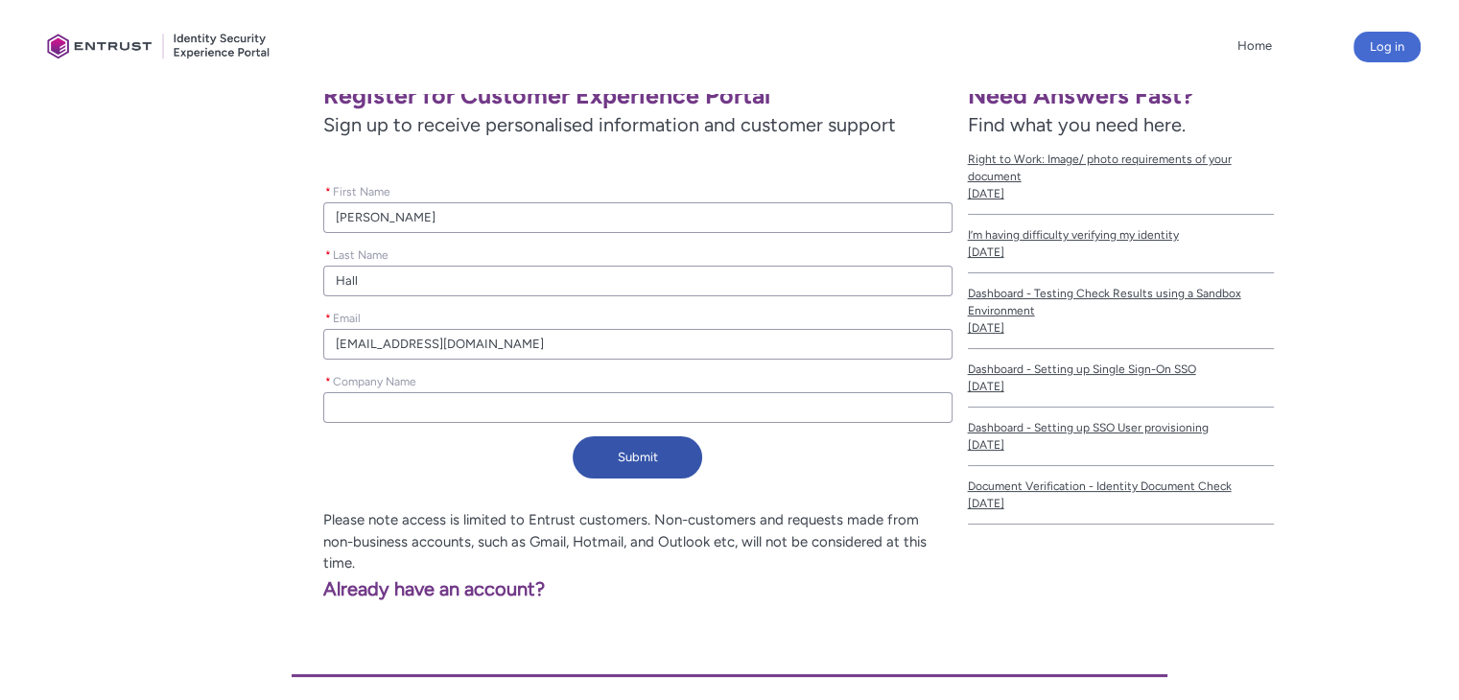
type lightning-primitive-input-simple "P"
type input "P"
type lightning-primitive-input-simple "Pe"
type input "Pe"
type lightning-primitive-input-simple "Pea"
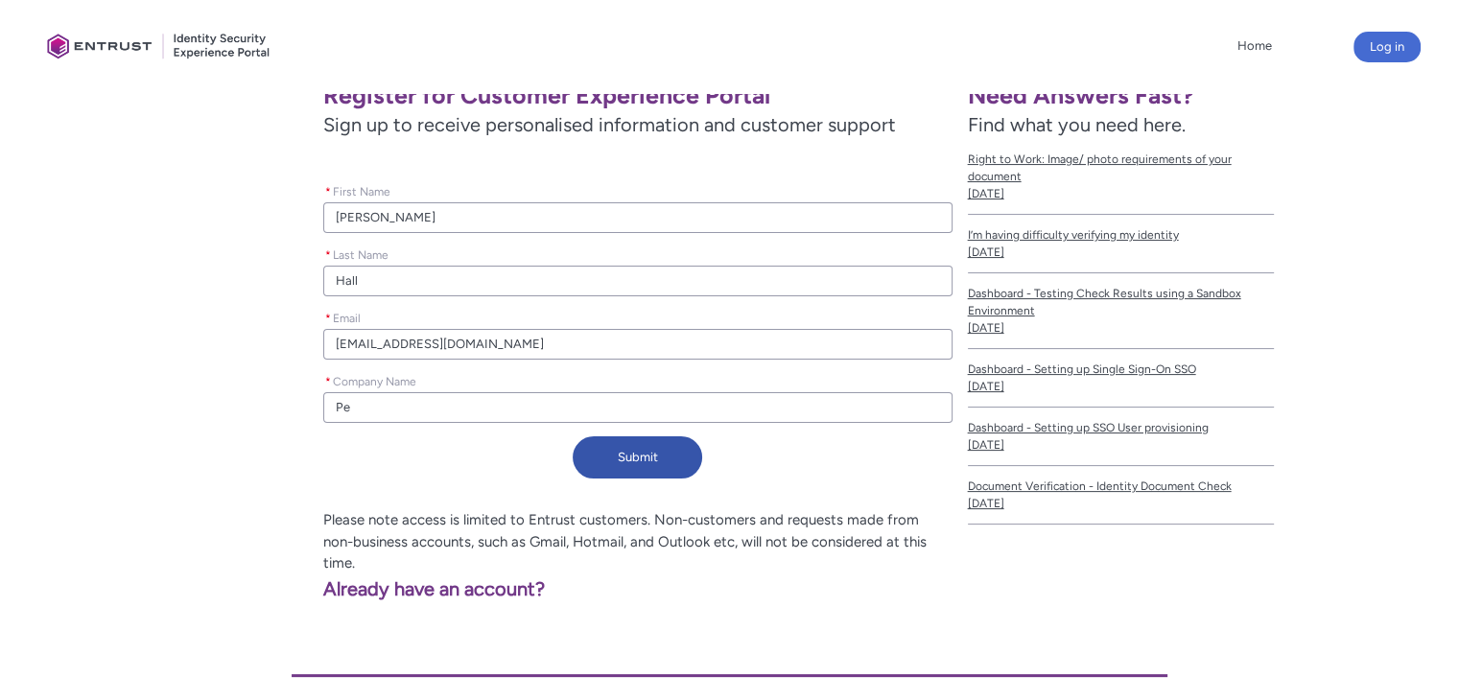
type input "Pea"
type lightning-primitive-input-simple "Peak"
type input "Peak"
type lightning-primitive-input-simple "Peak"
type input "Peak"
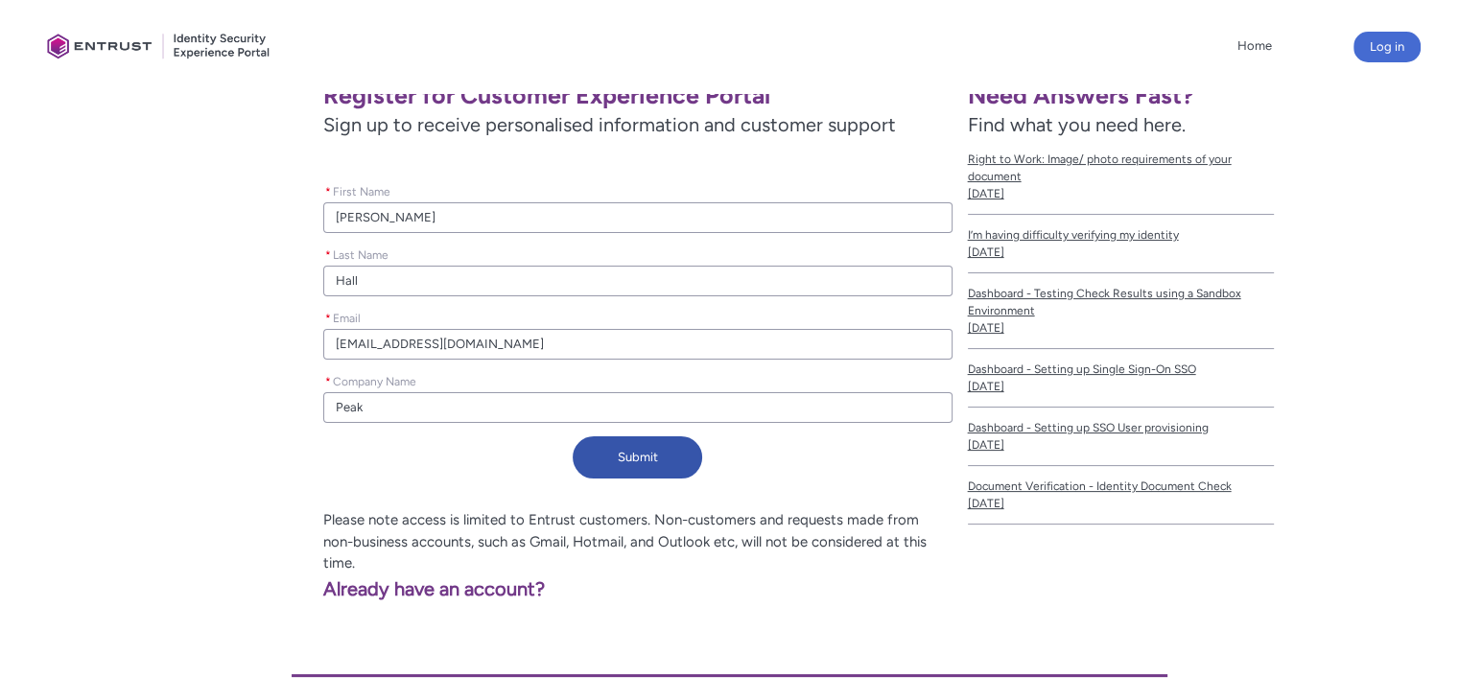
type lightning-primitive-input-simple "Peak R"
type input "Peak R"
type lightning-primitive-input-simple "Peak Re"
type input "Peak Re"
type lightning-primitive-input-simple "Peak Res"
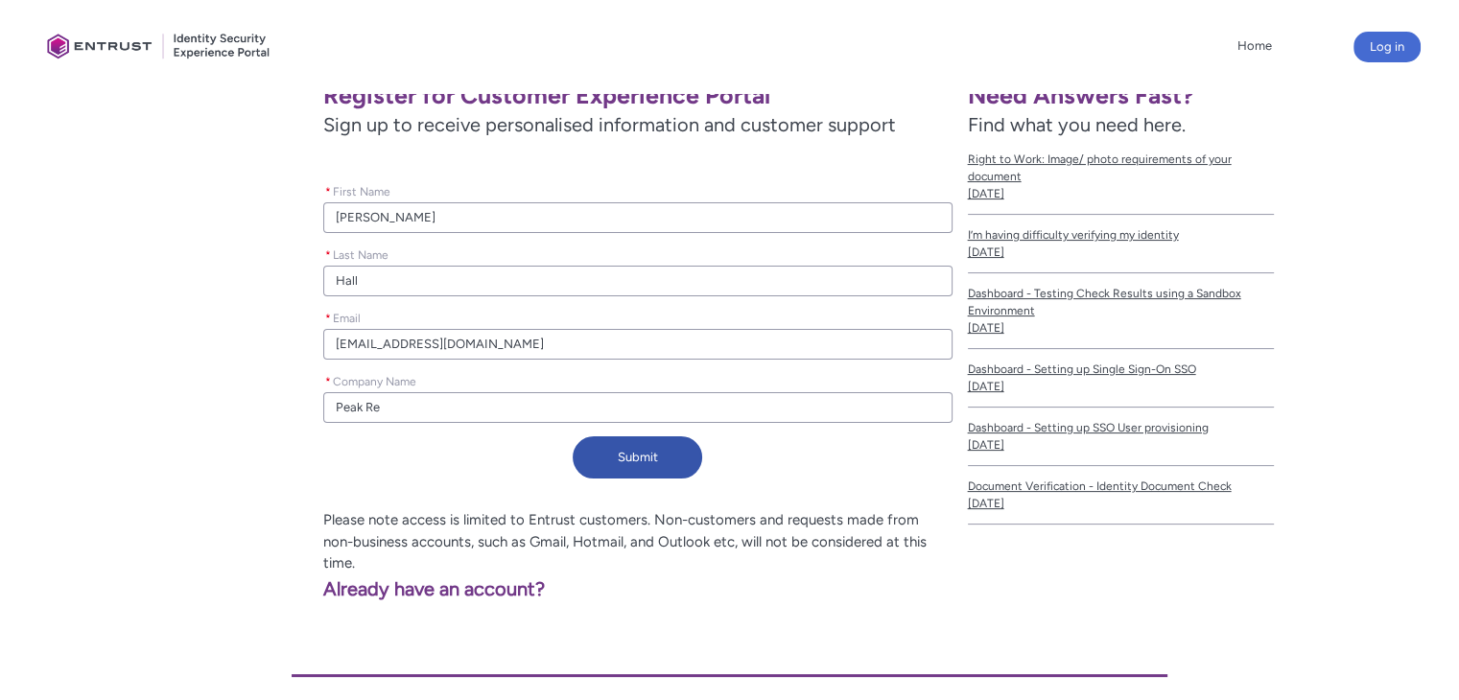
type input "Peak Res"
type lightning-primitive-input-simple "Peak Reso"
type input "Peak Reso"
type lightning-primitive-input-simple "Peak Resou"
type input "Peak Resou"
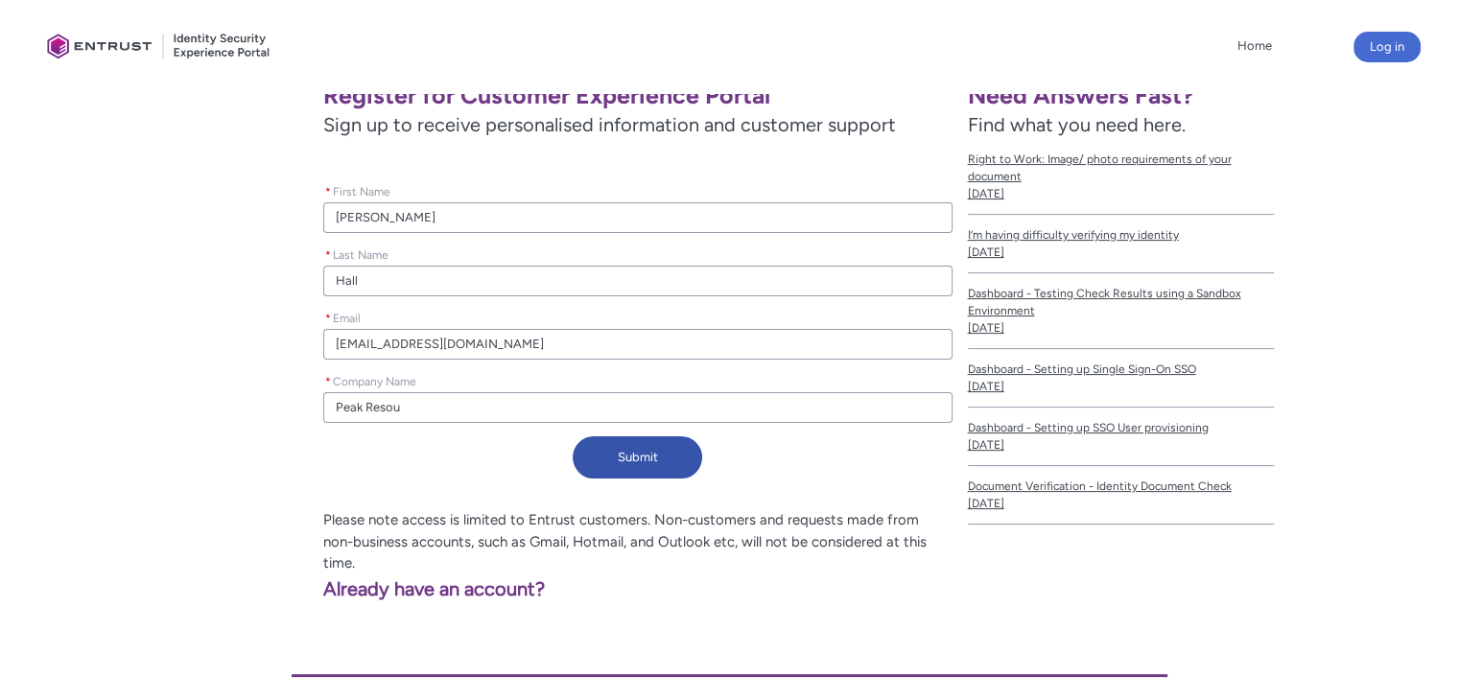
type lightning-primitive-input-simple "Peak Resour"
type input "Peak Resour"
type lightning-primitive-input-simple "Peak Resourc"
type input "Peak Resourc"
type lightning-primitive-input-simple "Peak Resource"
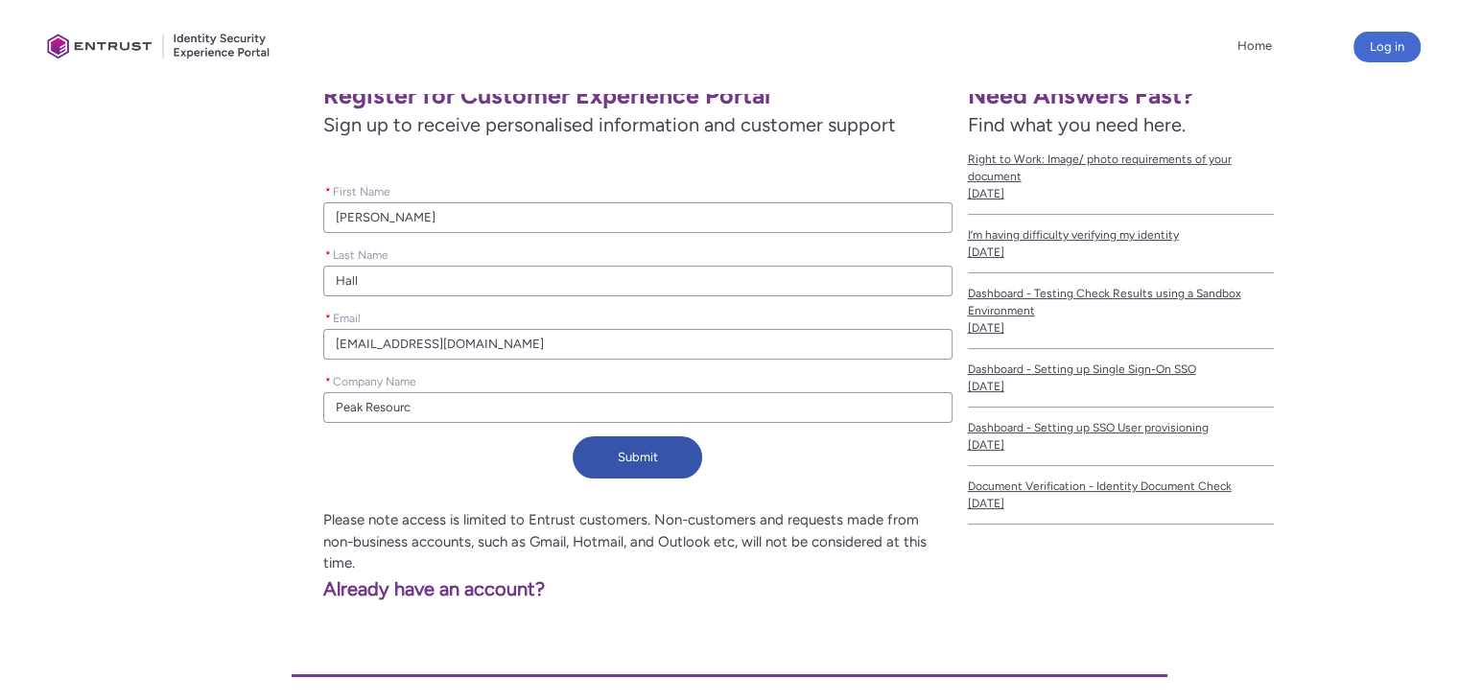
type input "Peak Resource"
type lightning-primitive-input-simple "Peak Resources"
type input "Peak Resources"
type lightning-primitive-input-simple "Peak Resources"
type input "Peak Resources"
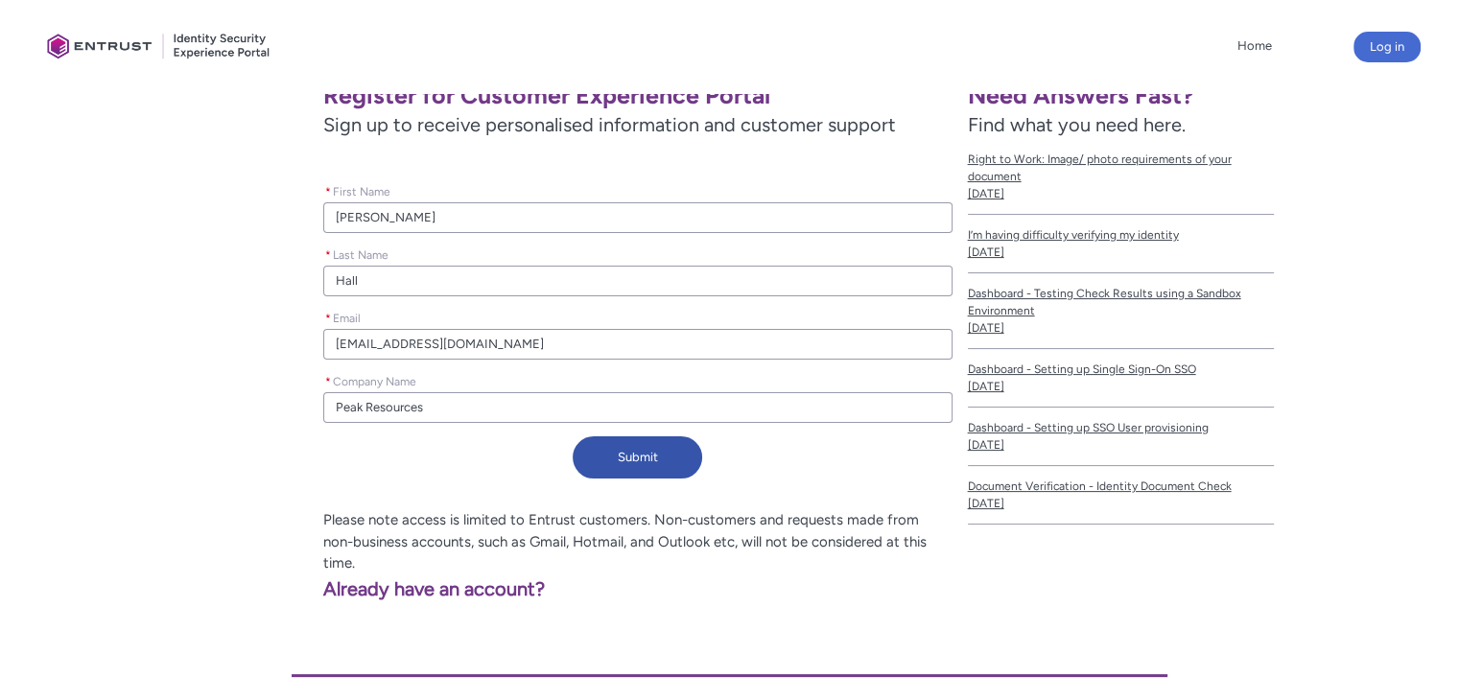
type lightning-primitive-input-simple "Peak Resources D"
type input "Peak Resources D"
type lightning-primitive-input-simple "Peak Resources"
type input "Peak Resources"
type lightning-primitive-input-simple "Peak Resources C"
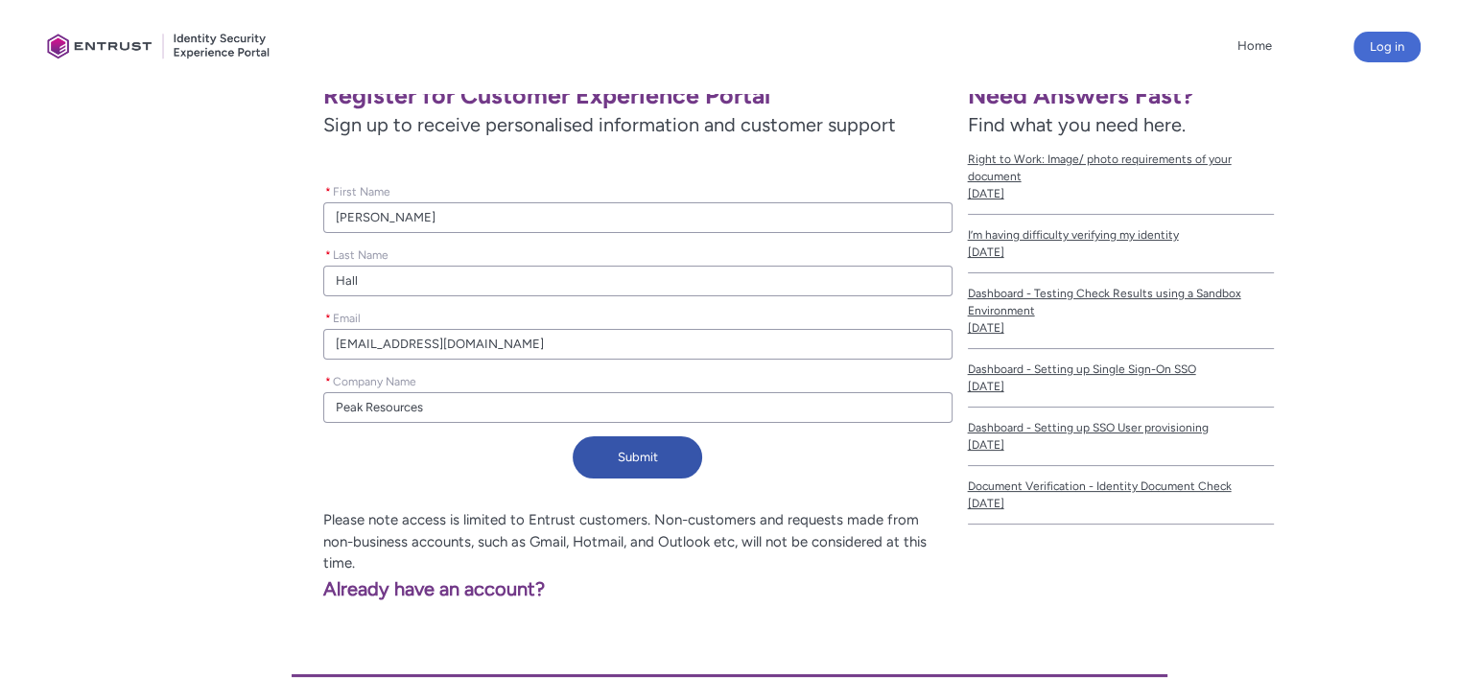
type input "Peak Resources C"
type lightning-primitive-input-simple "Peak Resources Ch"
type input "Peak Resources Ch"
type lightning-primitive-input-simple "Peak Resources Cha"
type input "Peak Resources Cha"
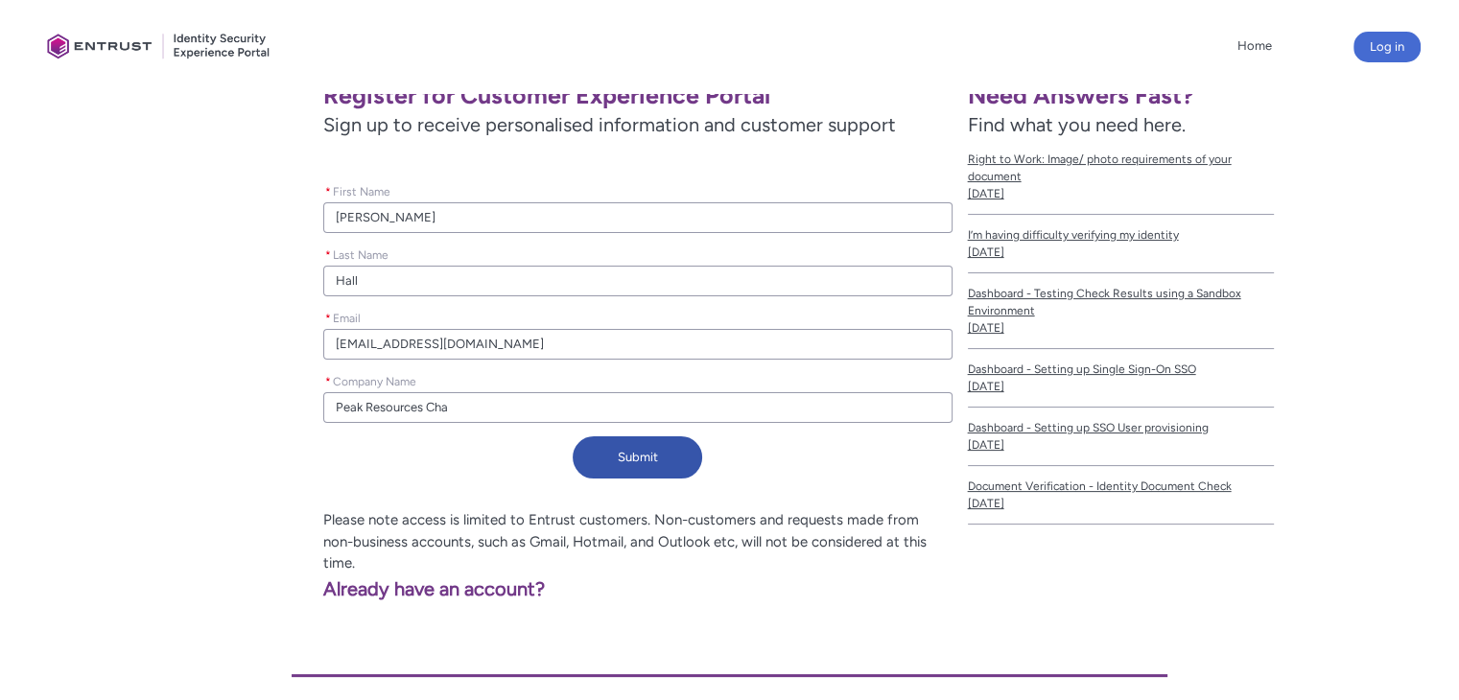
type lightning-primitive-input-simple "Peak Resources Char"
type input "Peak Resources Char"
type lightning-primitive-input-simple "Peak Resources Charl"
type input "Peak Resources Charl"
type lightning-primitive-input-simple "Peak Resources Charlo"
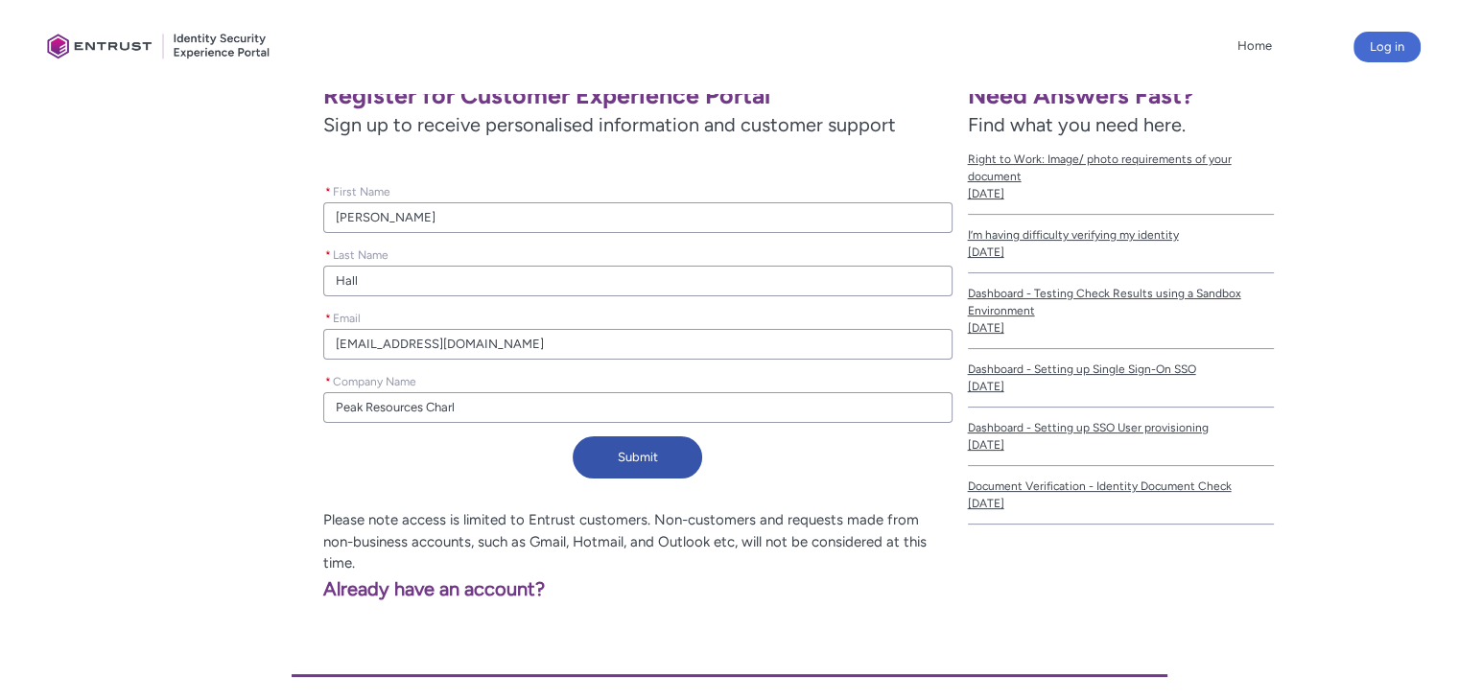
type input "Peak Resources Charlo"
type lightning-primitive-input-simple "Peak Resources Charlot"
type input "Peak Resources Charlot"
type lightning-primitive-input-simple "Peak Resources Charlott"
type input "Peak Resources Charlott"
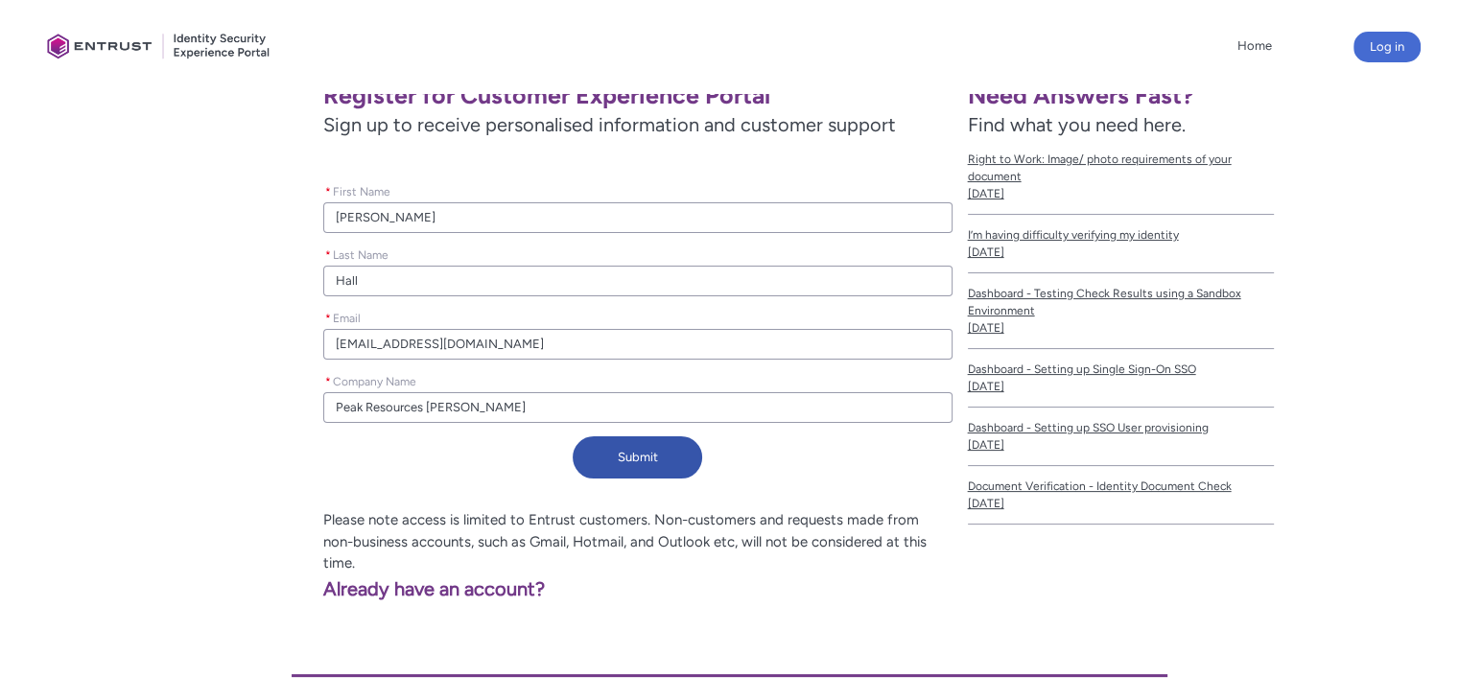
type lightning-primitive-input-simple "Peak Resources Charlotte"
type input "Peak Resources Charlotte"
click at [617, 458] on button "Submit" at bounding box center [638, 458] width 130 height 42
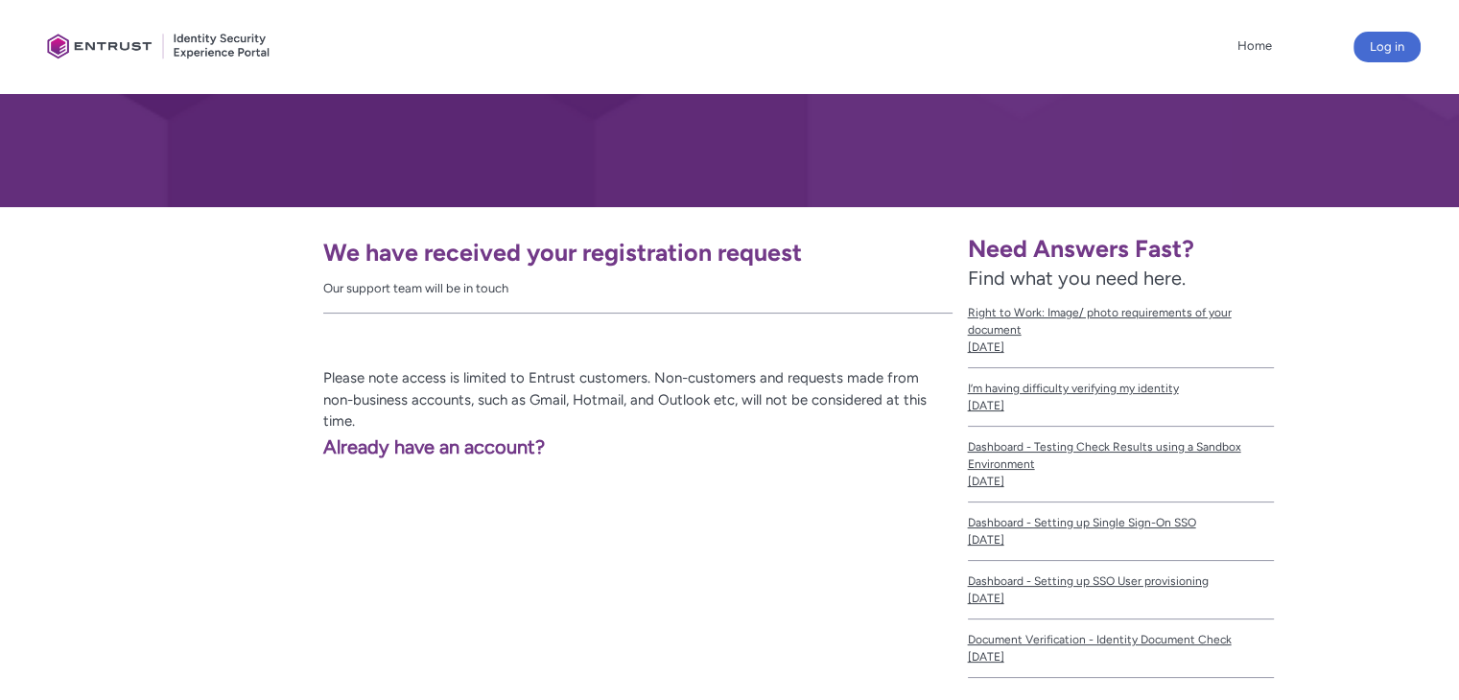
scroll to position [256, 0]
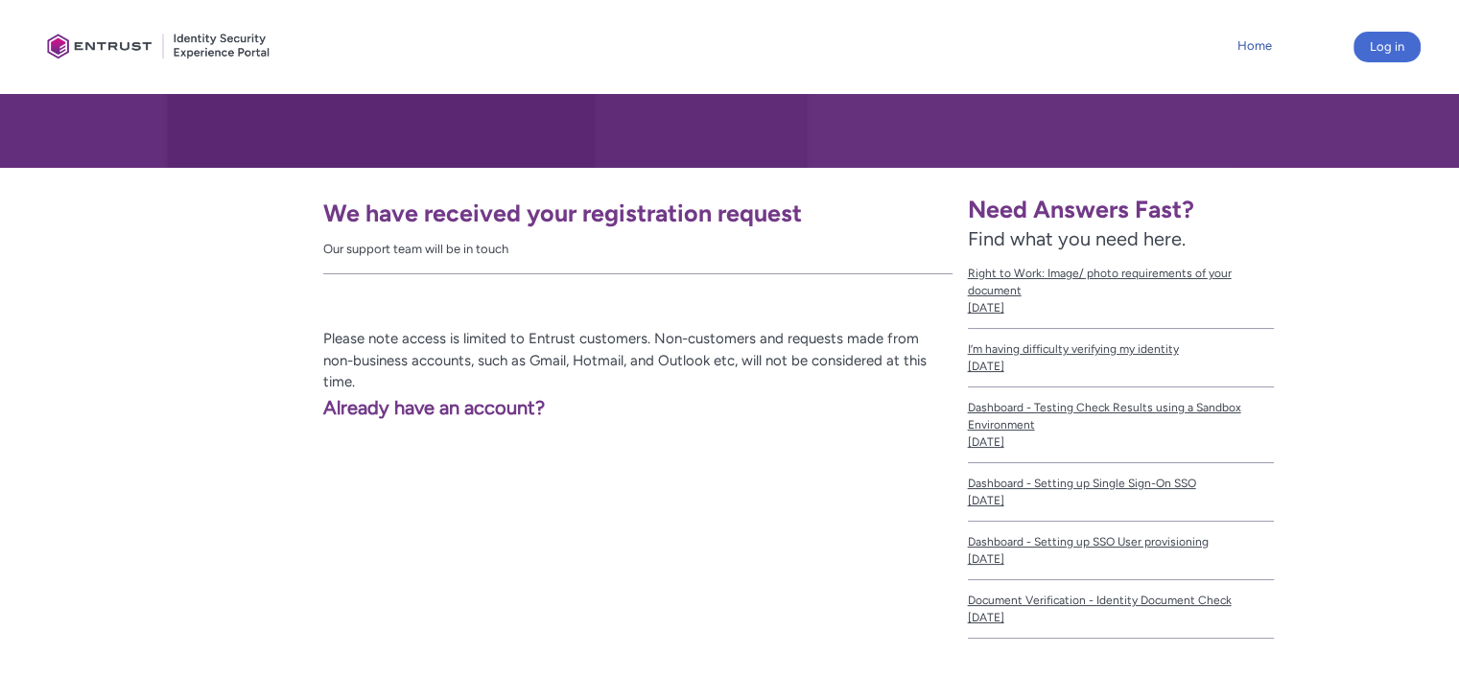
click at [1250, 50] on link "Home" at bounding box center [1255, 46] width 44 height 29
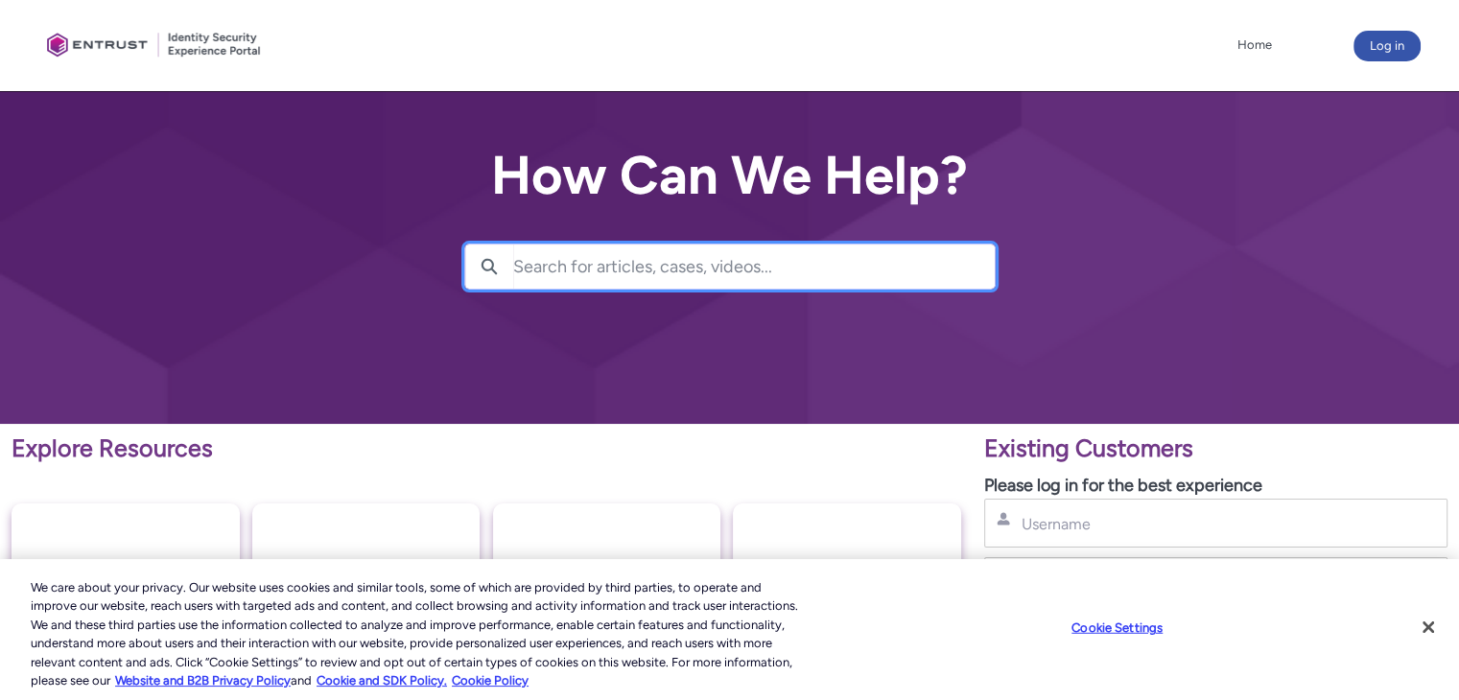
click at [810, 273] on input "Search for articles, cases, videos..." at bounding box center [754, 267] width 482 height 44
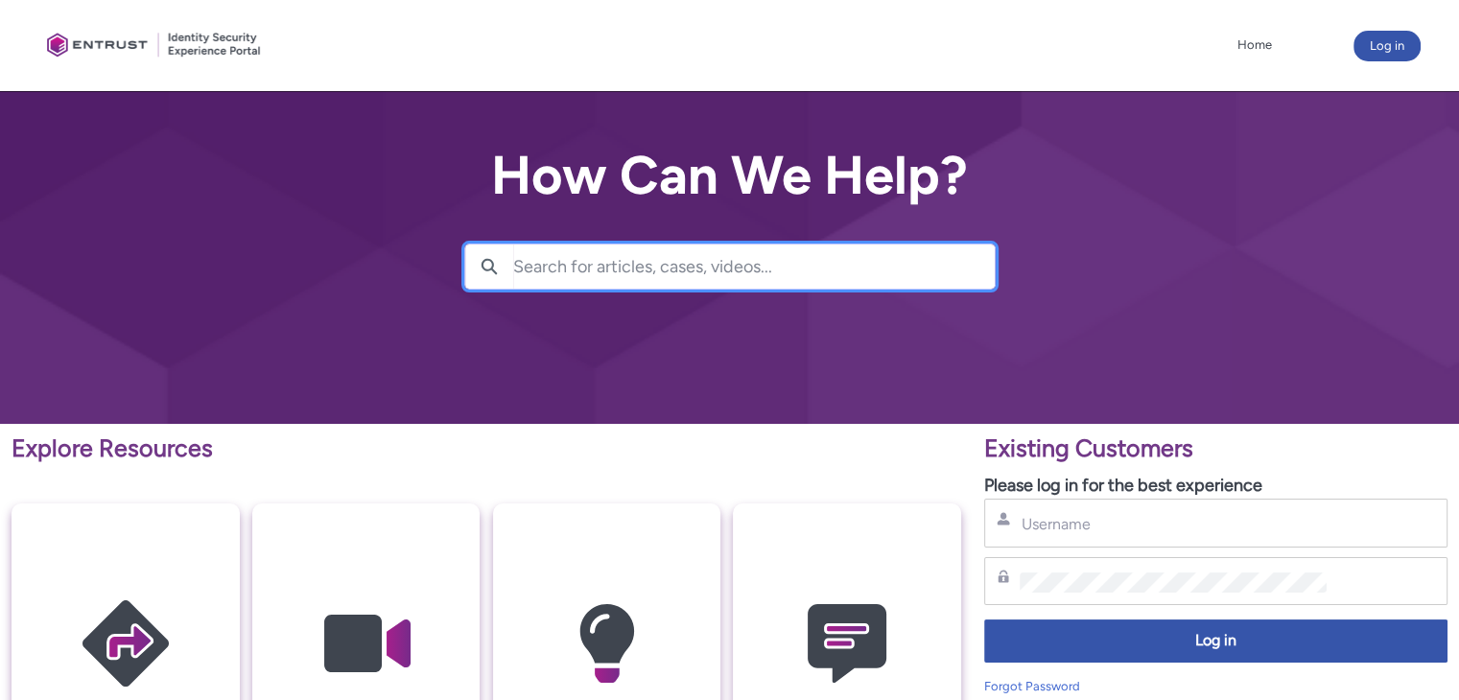
click at [676, 261] on input "Search for articles, cases, videos..." at bounding box center [754, 267] width 482 height 44
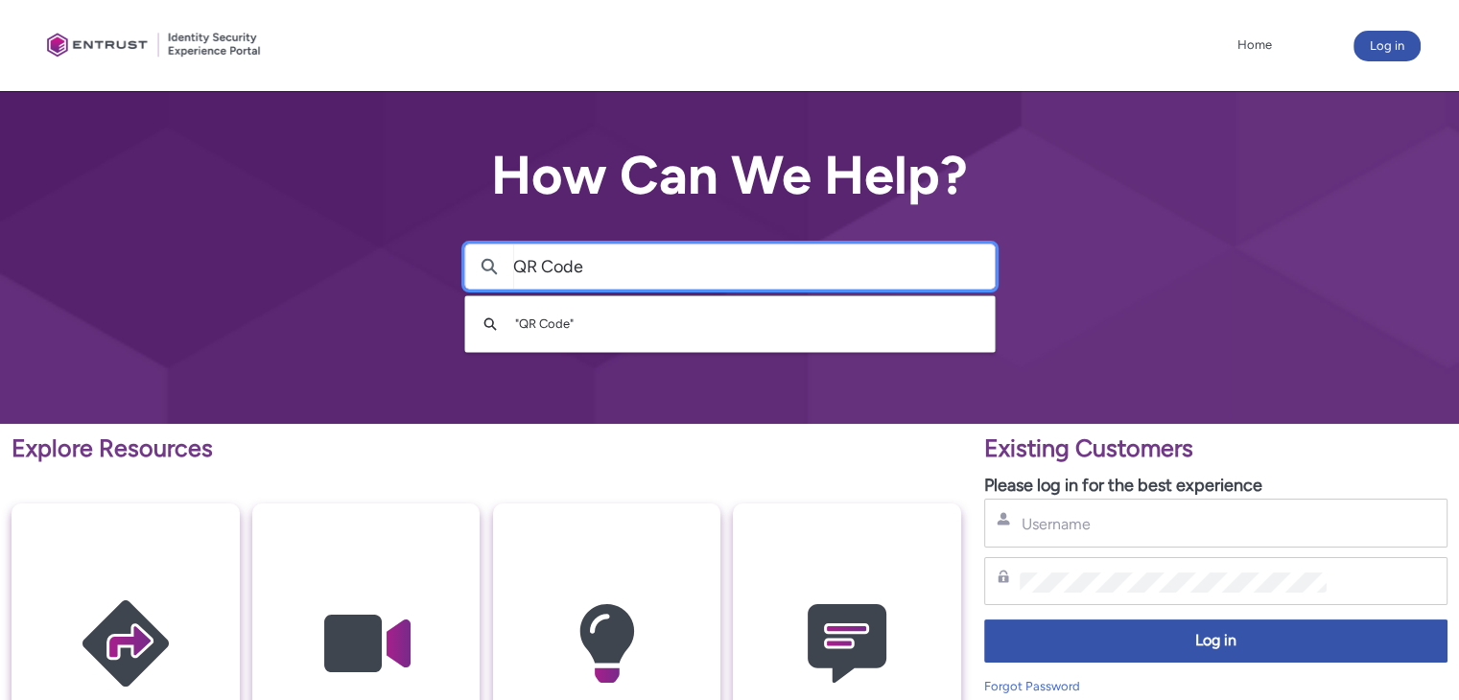
type input "QR Code"
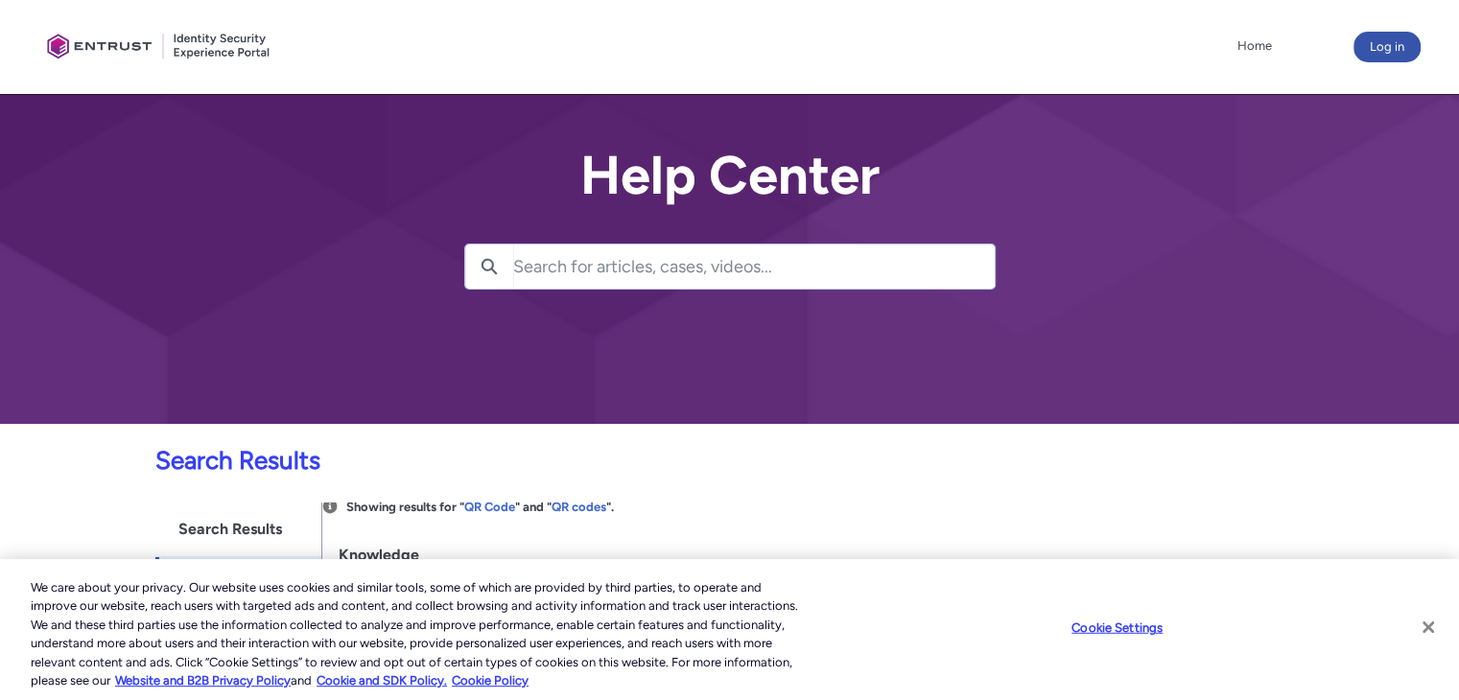
scroll to position [186, 0]
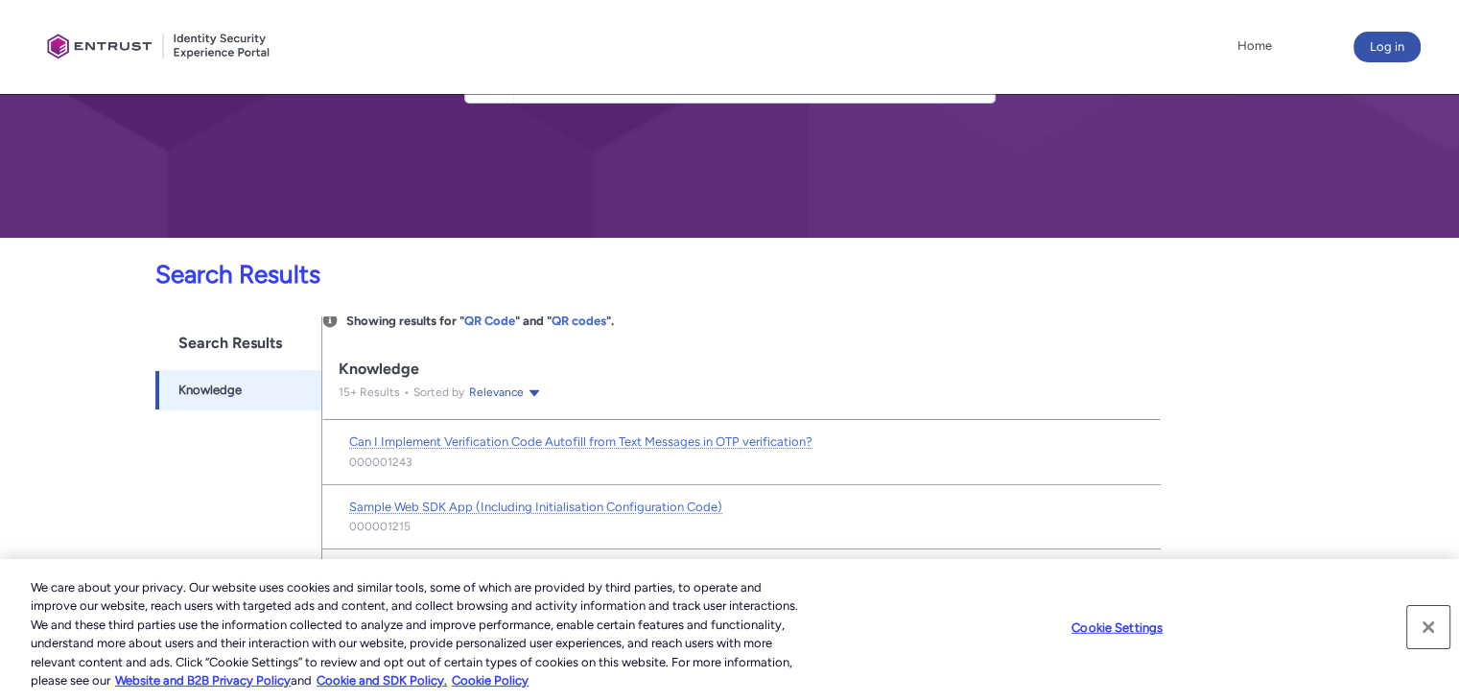
click at [1430, 624] on button "Close" at bounding box center [1429, 627] width 42 height 42
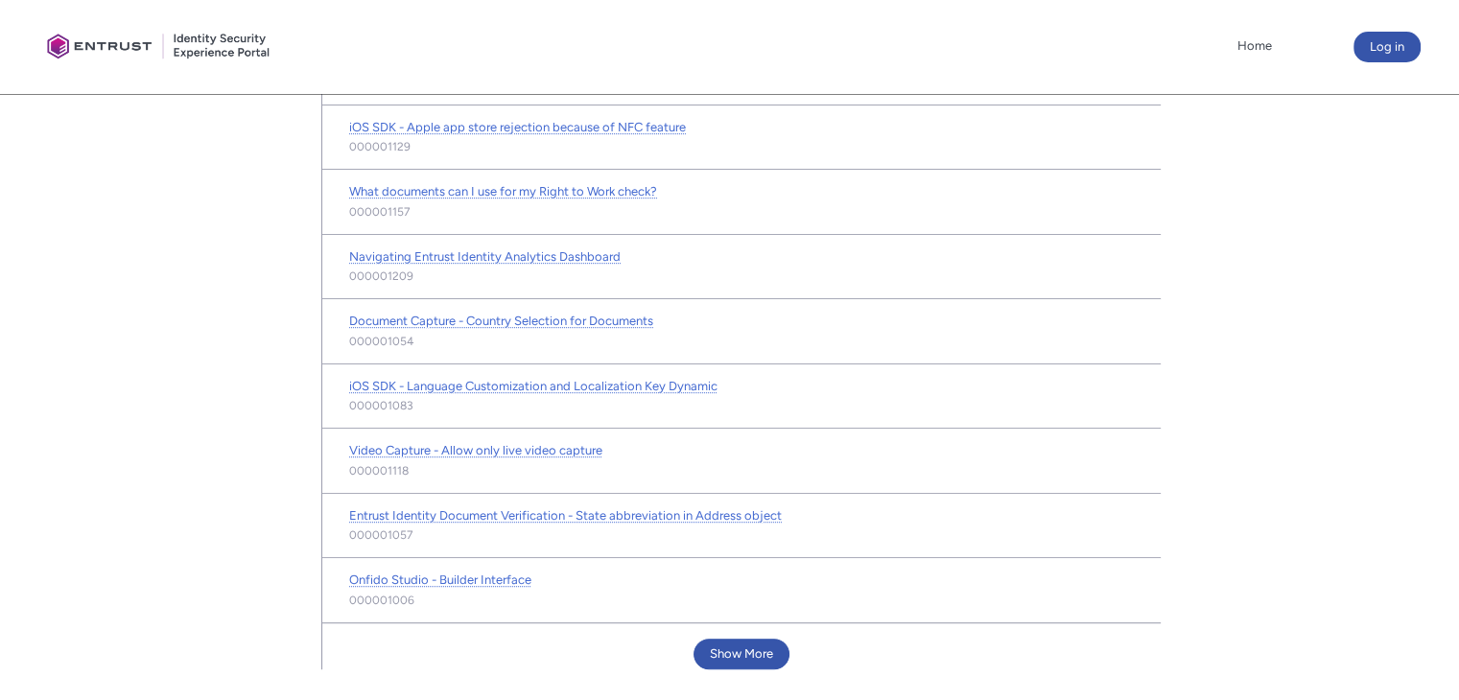
scroll to position [1082, 0]
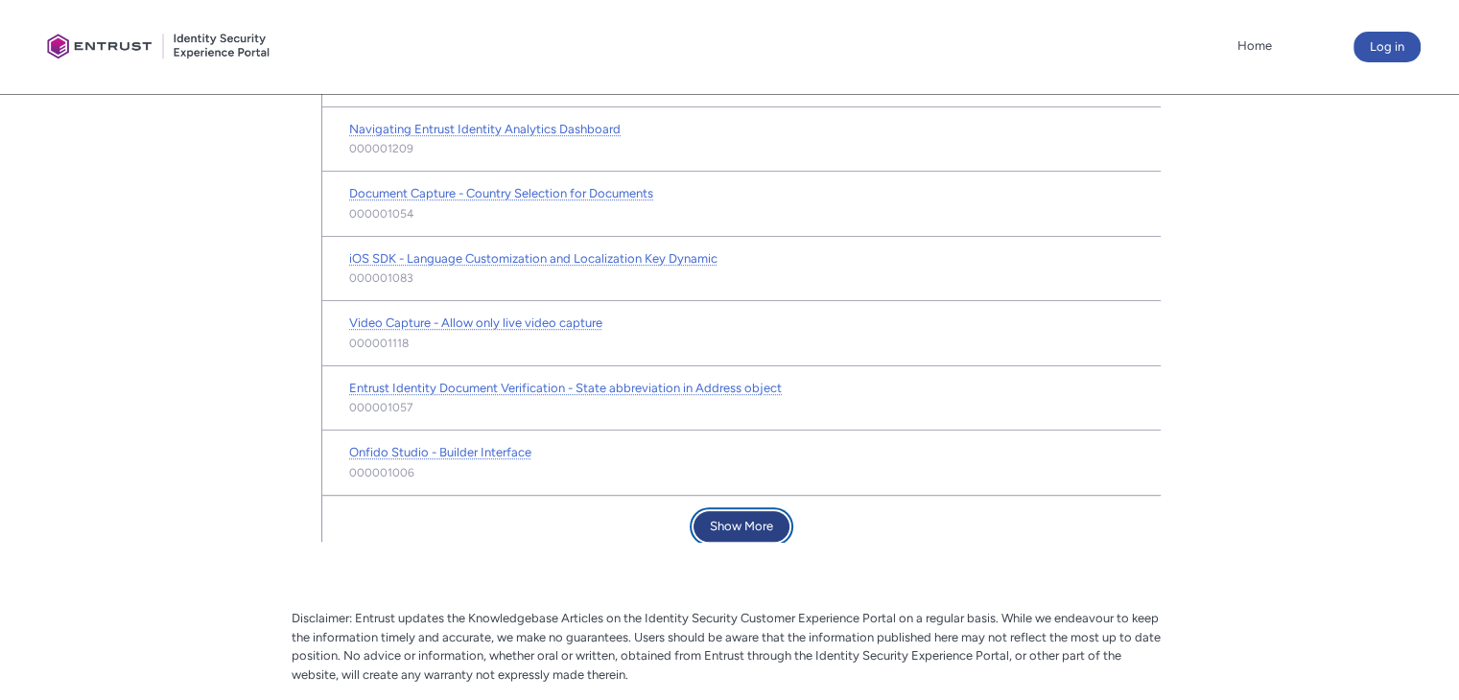
click at [761, 517] on button "Show More" at bounding box center [742, 526] width 96 height 31
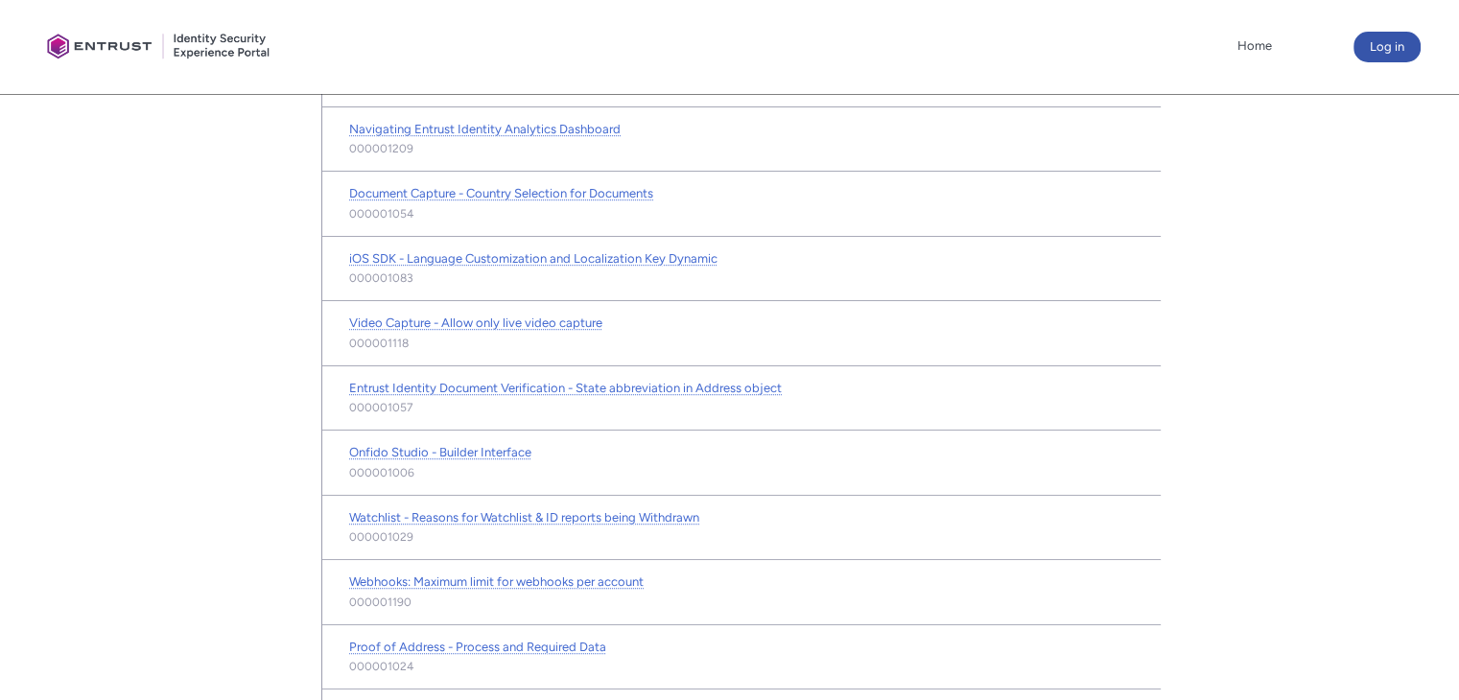
scroll to position [913, 0]
